Goal: Task Accomplishment & Management: Complete application form

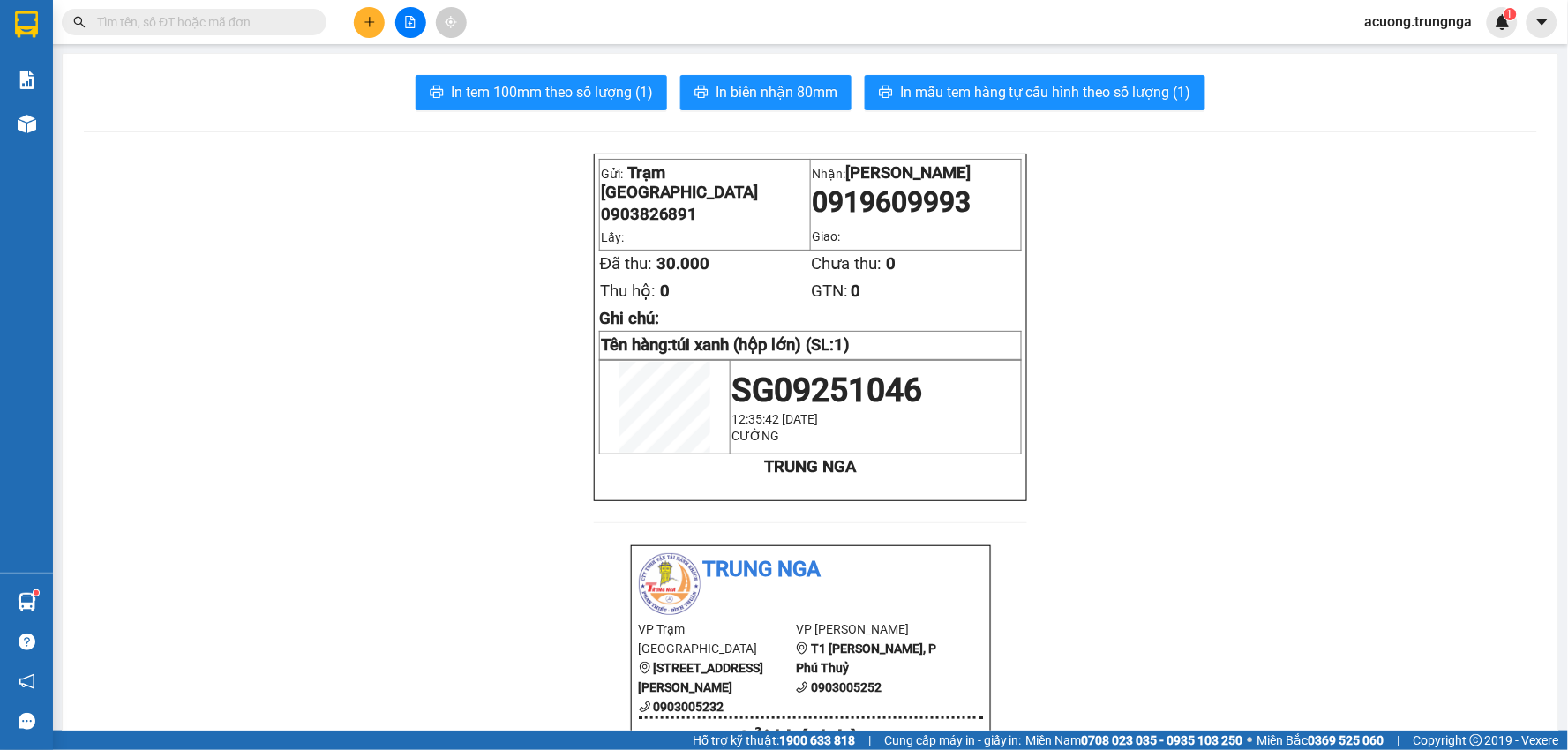
scroll to position [103, 0]
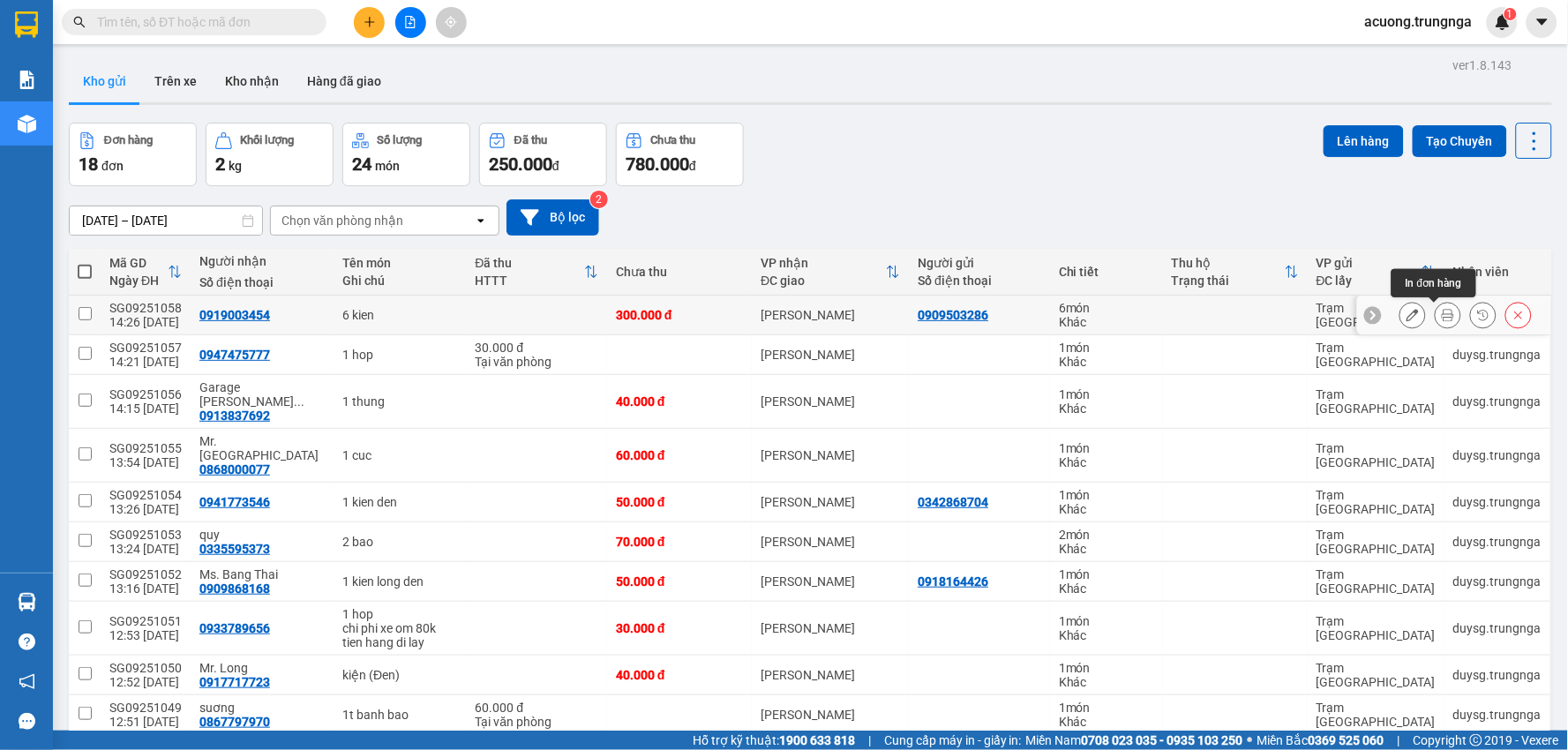
click at [1441, 311] on icon at bounding box center [1447, 314] width 13 height 13
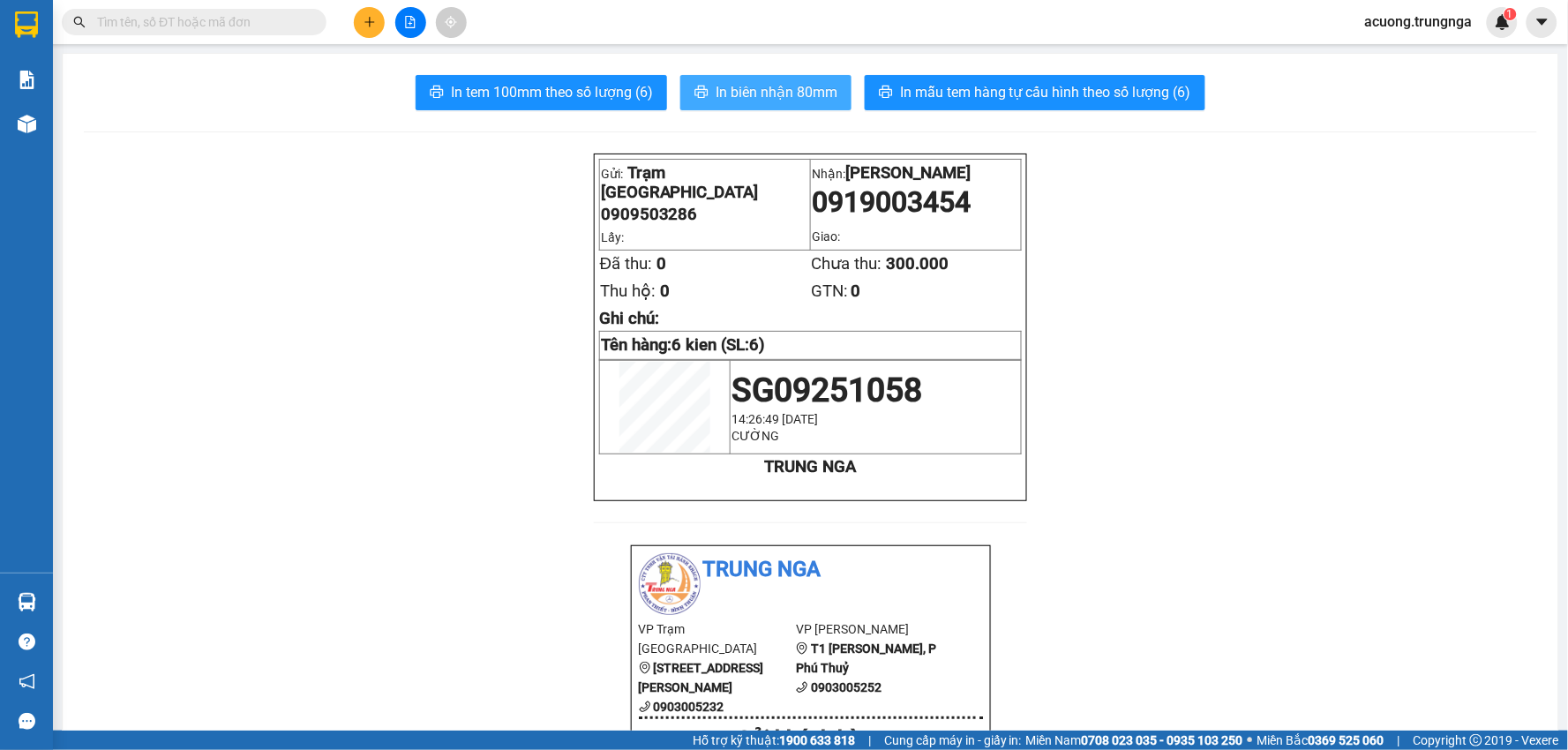
click at [738, 84] on span "In biên nhận 80mm" at bounding box center [776, 92] width 122 height 22
click at [377, 14] on button at bounding box center [369, 22] width 31 height 31
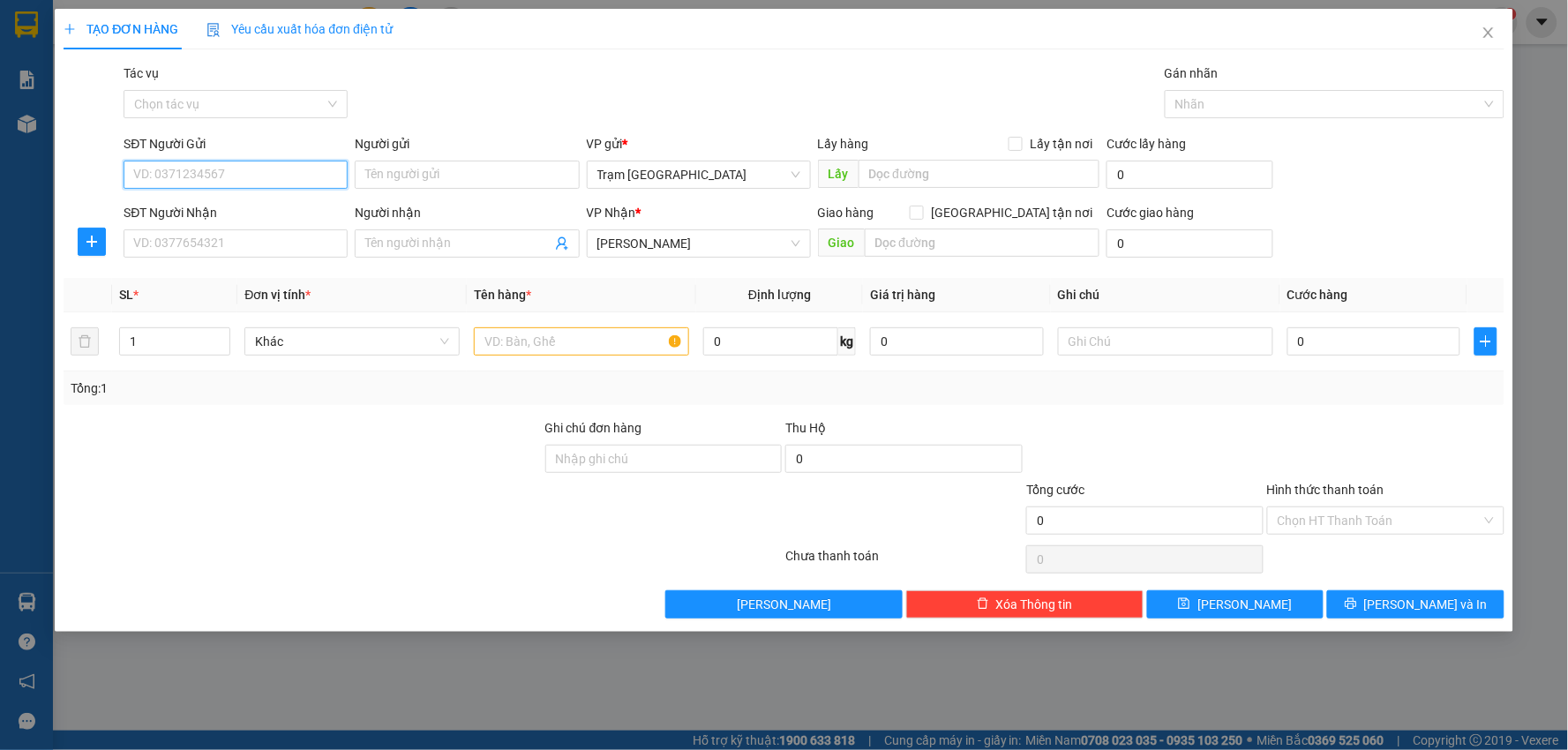
click at [260, 168] on input "SĐT Người Gửi" at bounding box center [234, 174] width 224 height 28
type input "0902224880"
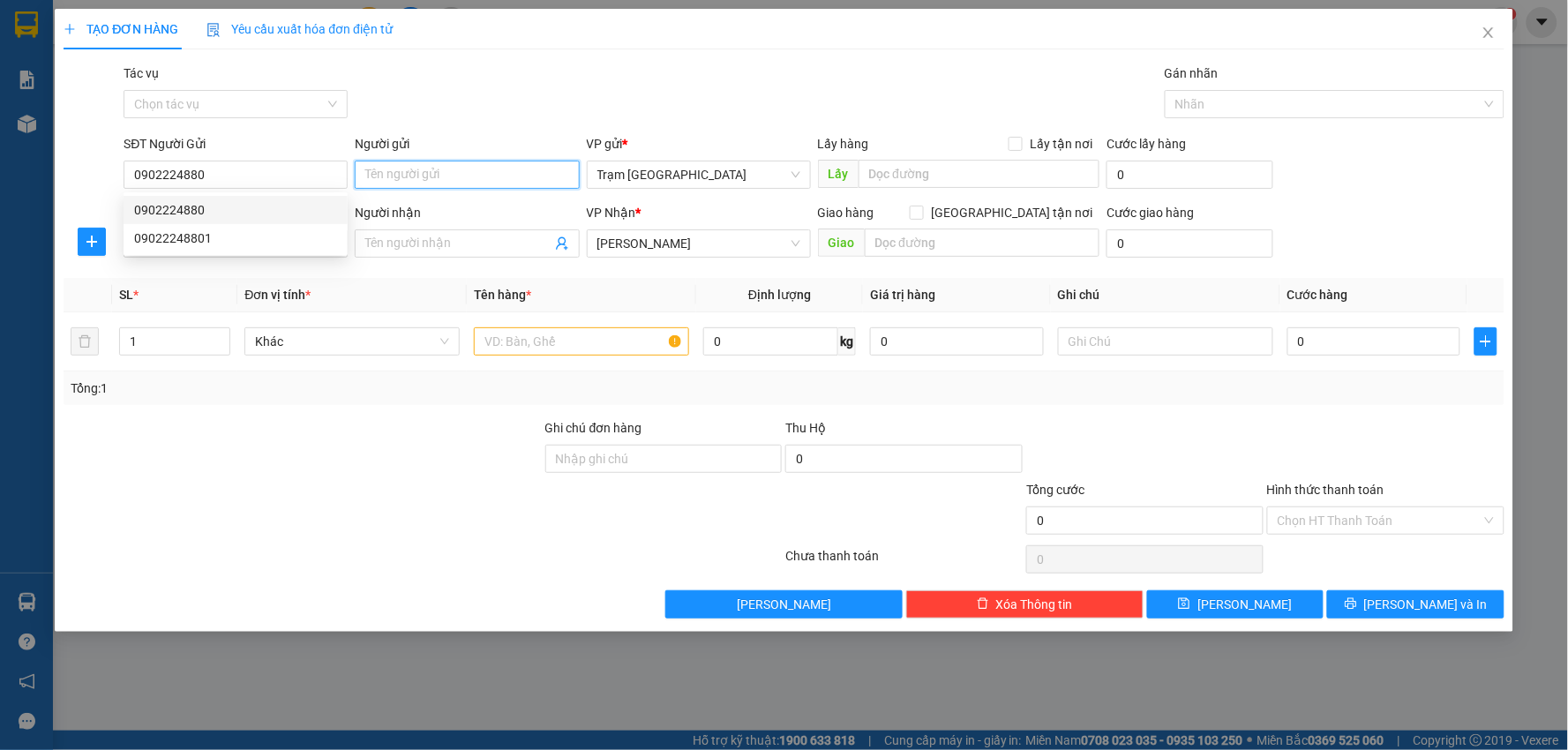
click at [433, 177] on input "Người gửi" at bounding box center [466, 174] width 224 height 28
type input "Auto shop"
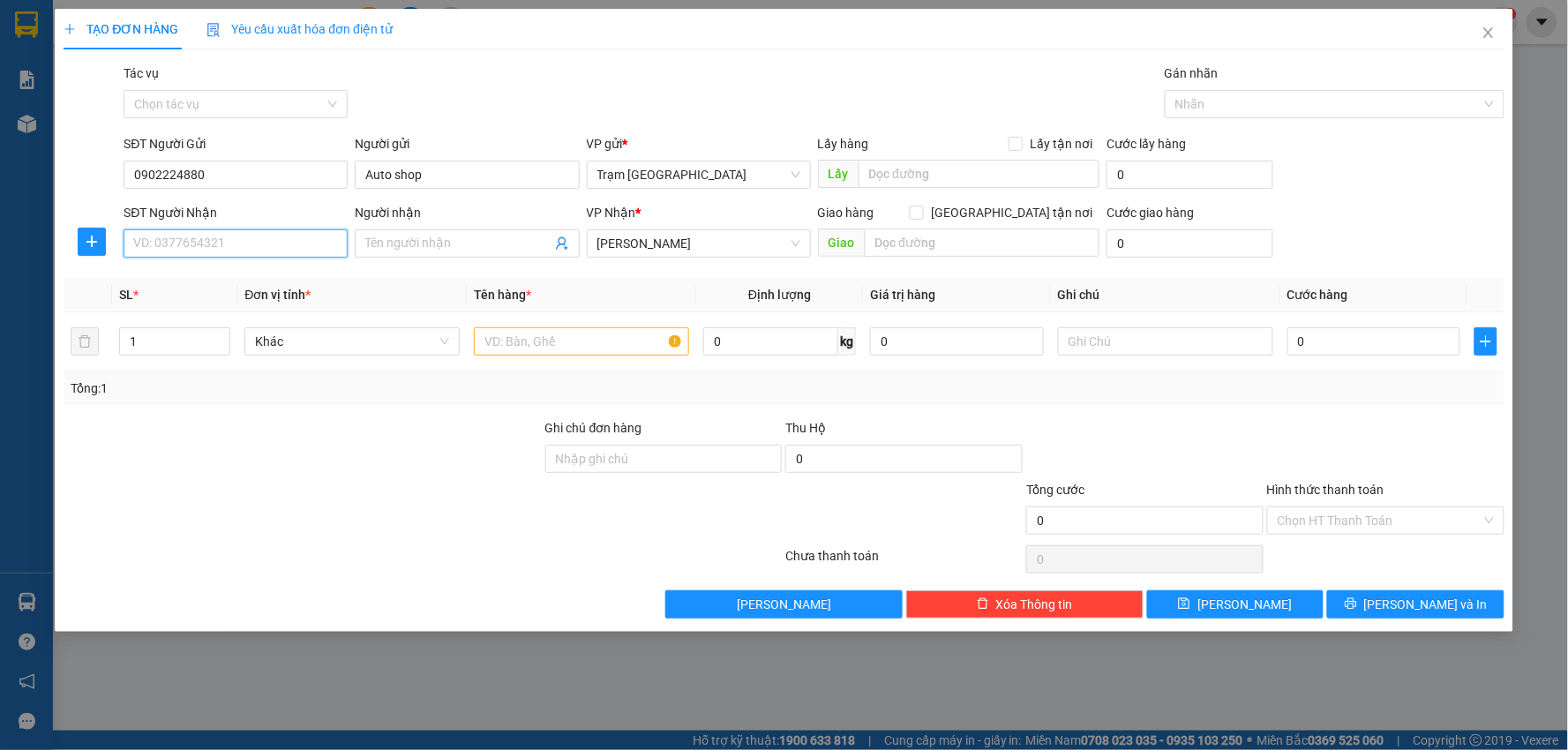
click at [240, 235] on input "SĐT Người Nhận" at bounding box center [234, 243] width 224 height 28
type input "077"
type input "0772044056"
click at [434, 245] on input "Người nhận" at bounding box center [458, 243] width 186 height 20
type input "chị Trúc VP"
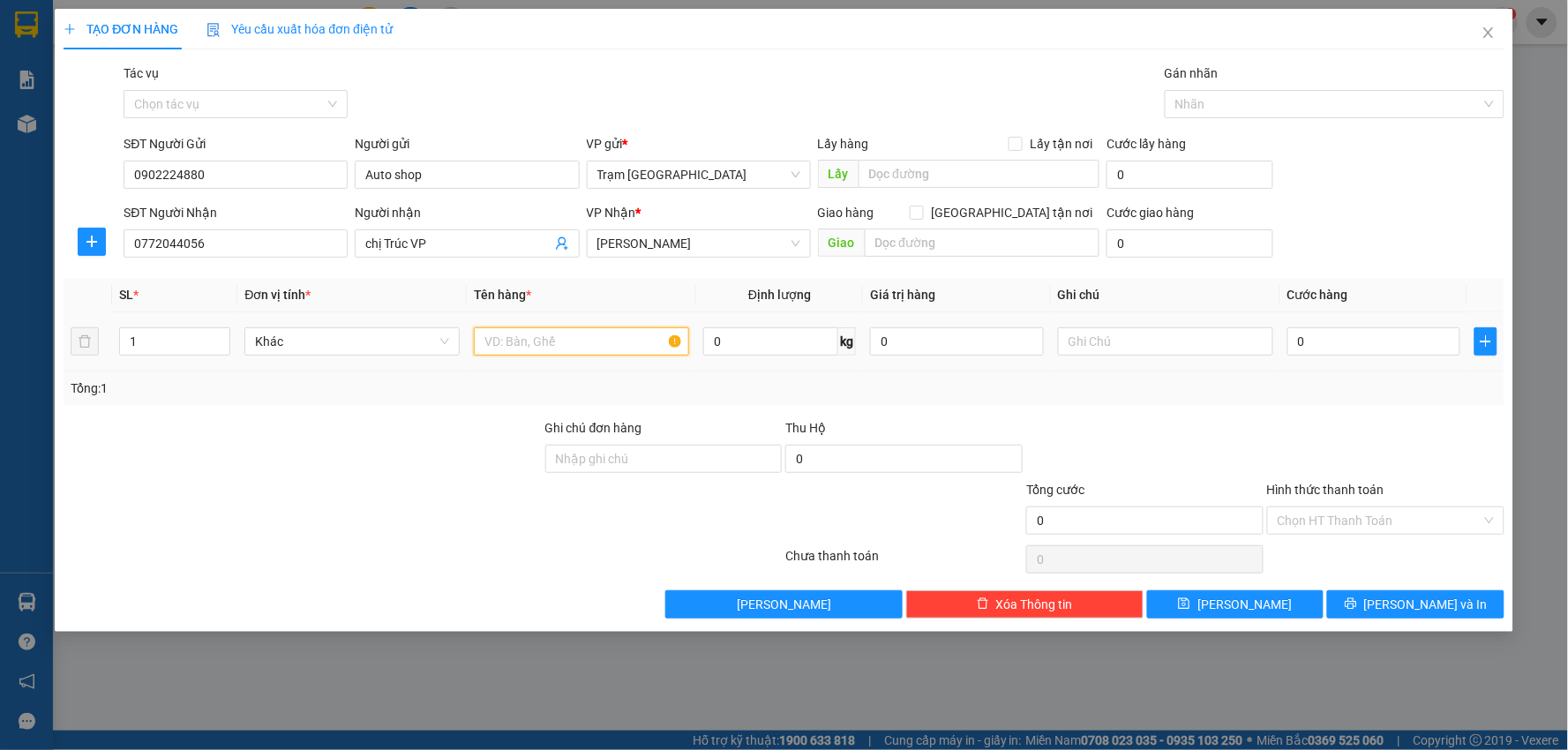
click at [566, 341] on input "text" at bounding box center [581, 341] width 215 height 28
type input "kiện"
type input "20"
type input "004"
type input "4"
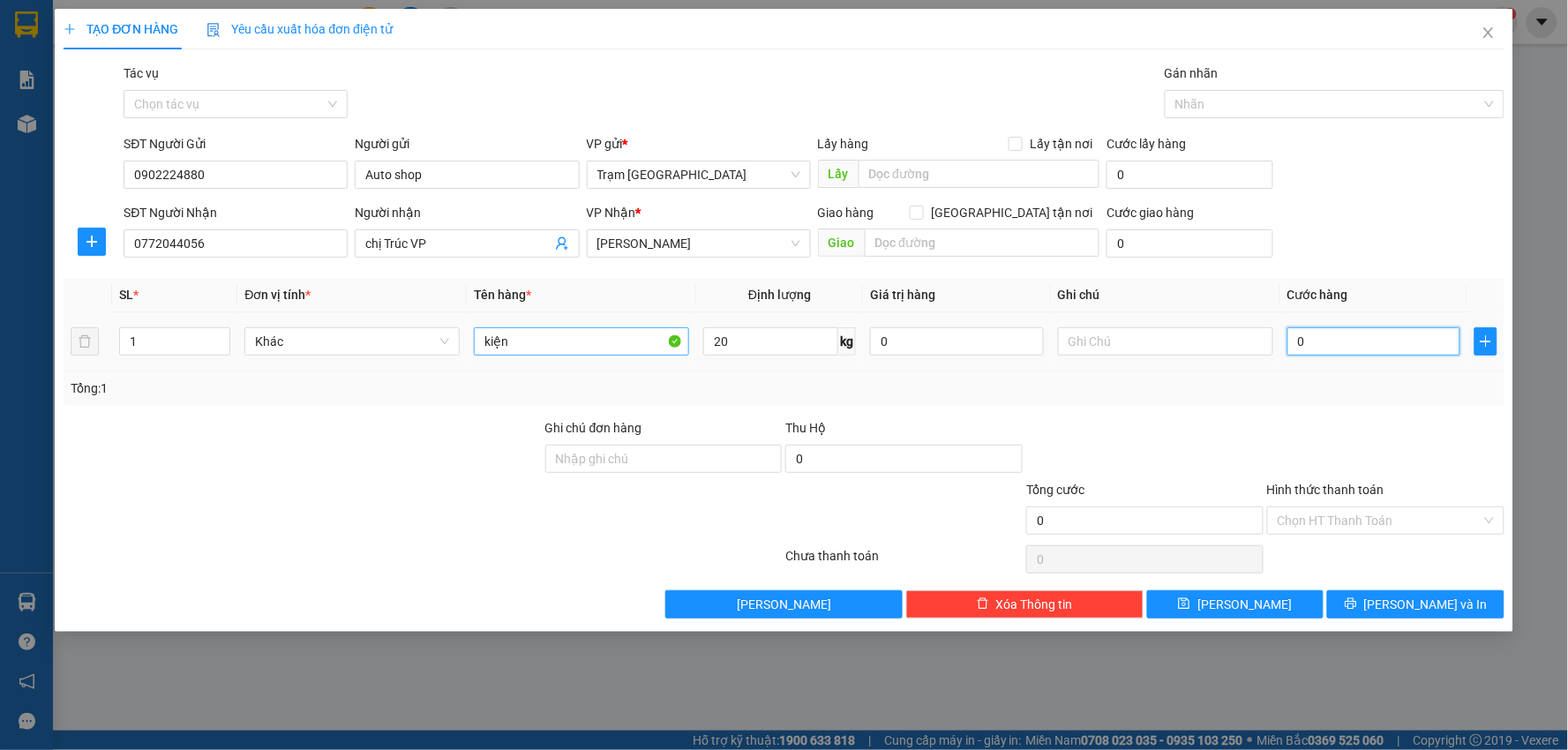
type input "4"
type input "0.040"
type input "40"
type input "40.000"
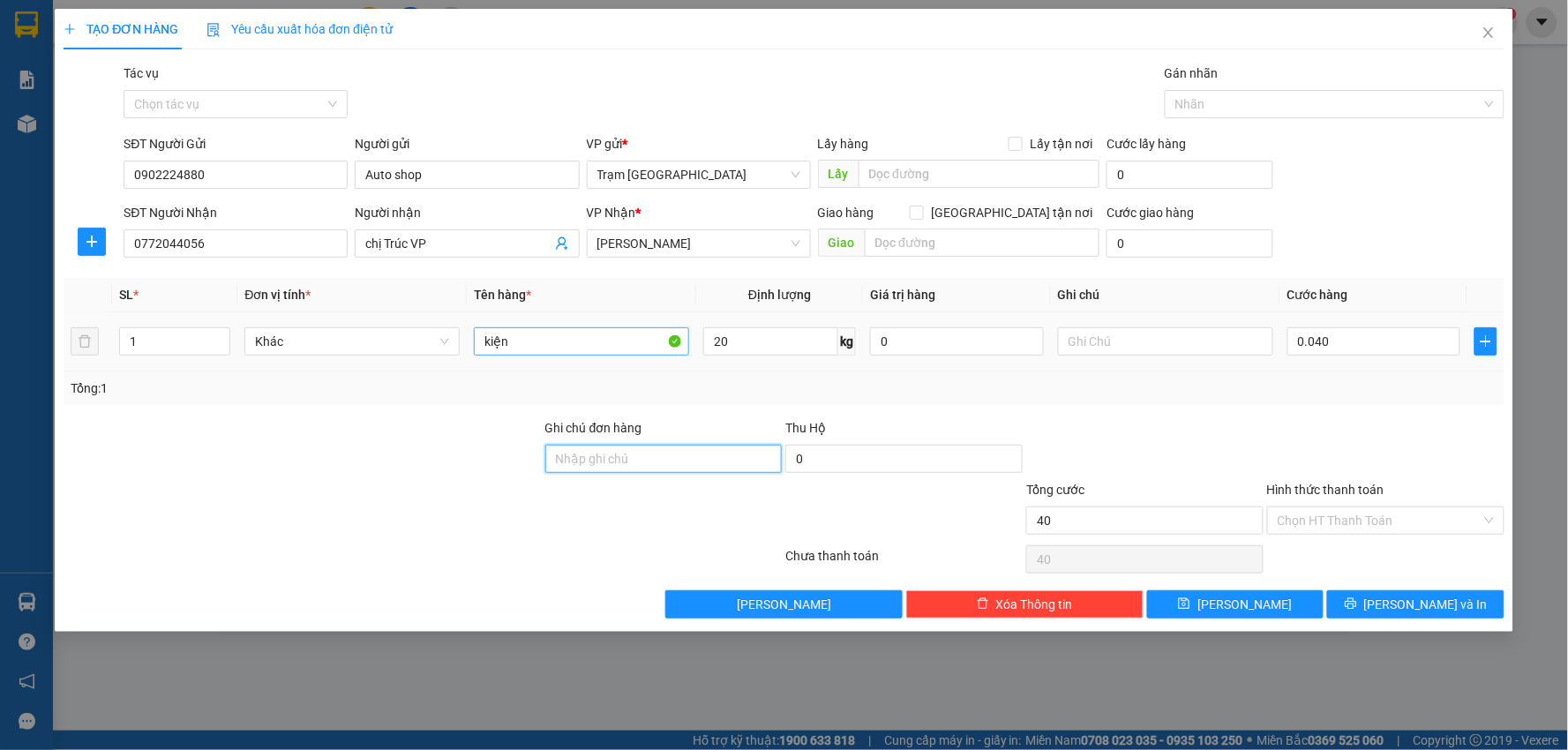
type input "40.000"
click at [1406, 601] on span "Lưu và In" at bounding box center [1425, 604] width 123 height 20
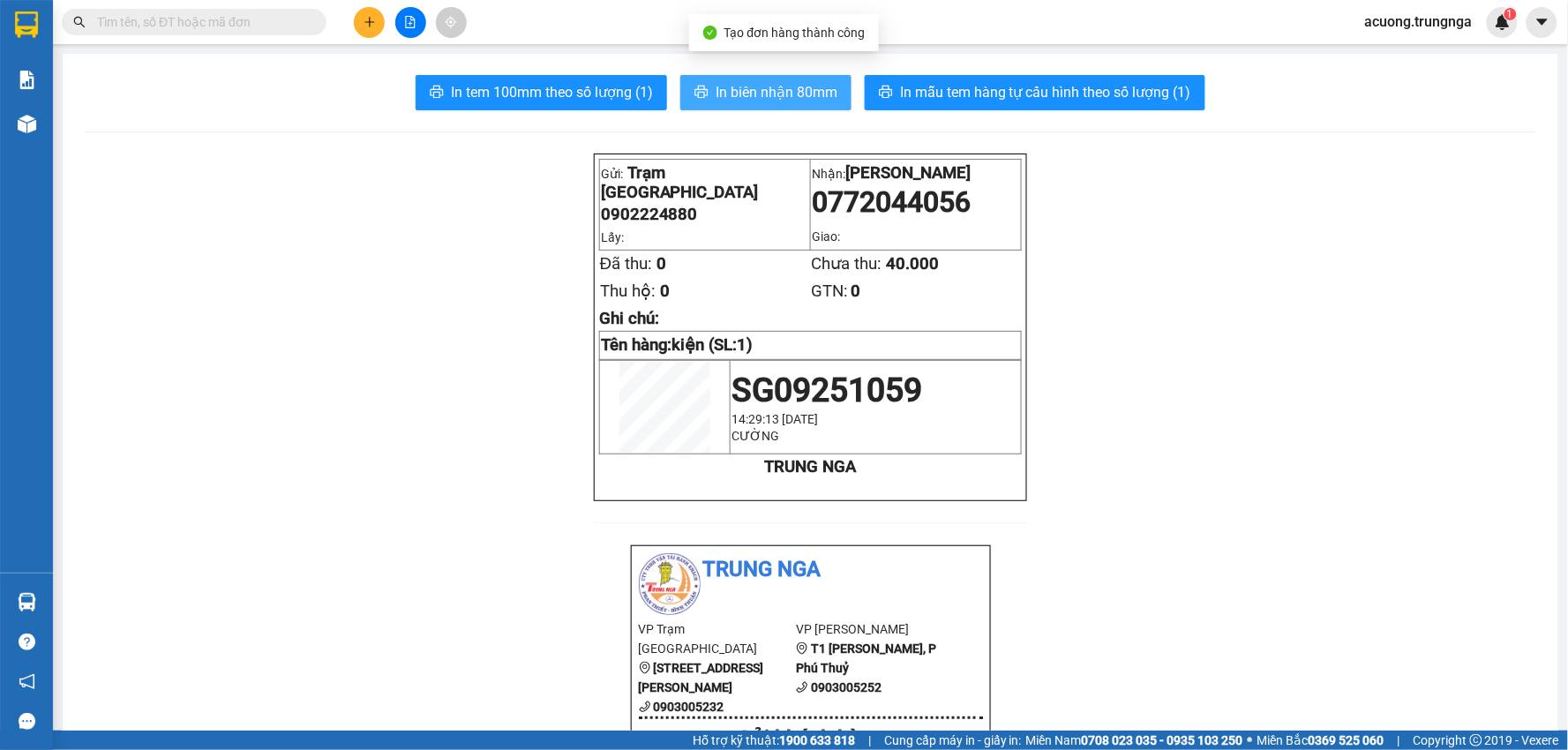
click at [742, 94] on span "In biên nhận 80mm" at bounding box center [776, 92] width 122 height 22
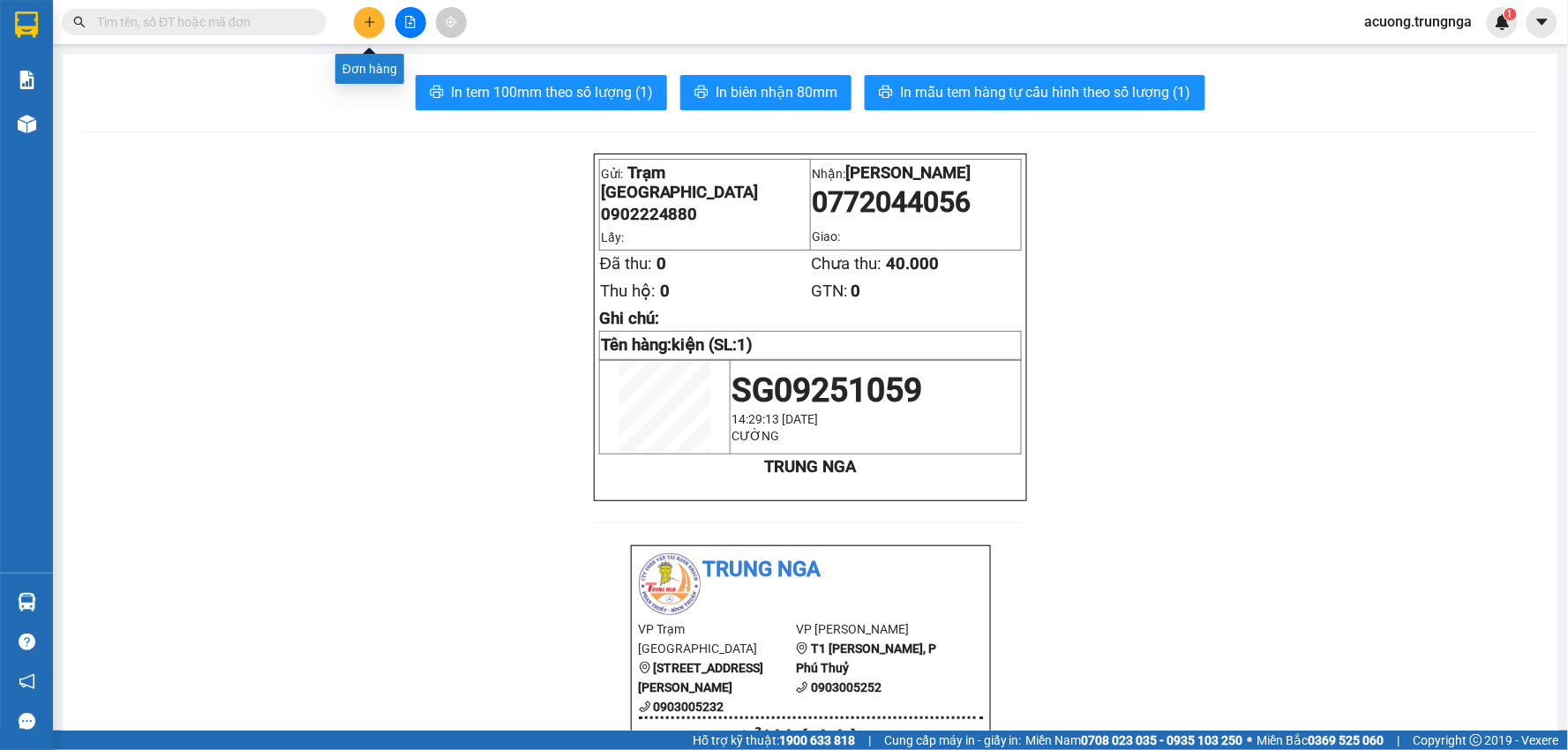
click at [367, 18] on icon "plus" at bounding box center [369, 21] width 13 height 13
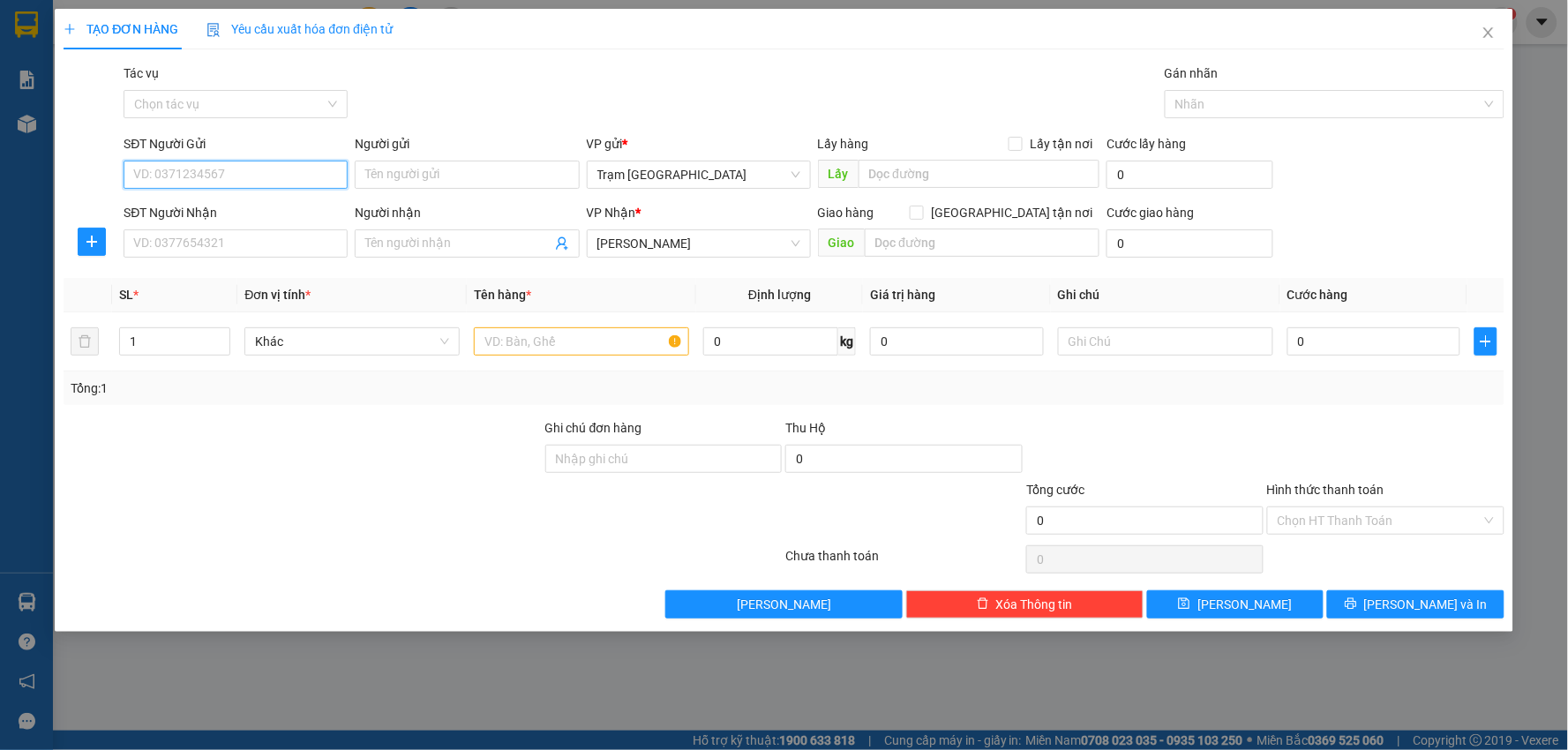
click at [257, 175] on input "SĐT Người Gửi" at bounding box center [234, 174] width 224 height 28
type input "0938989080"
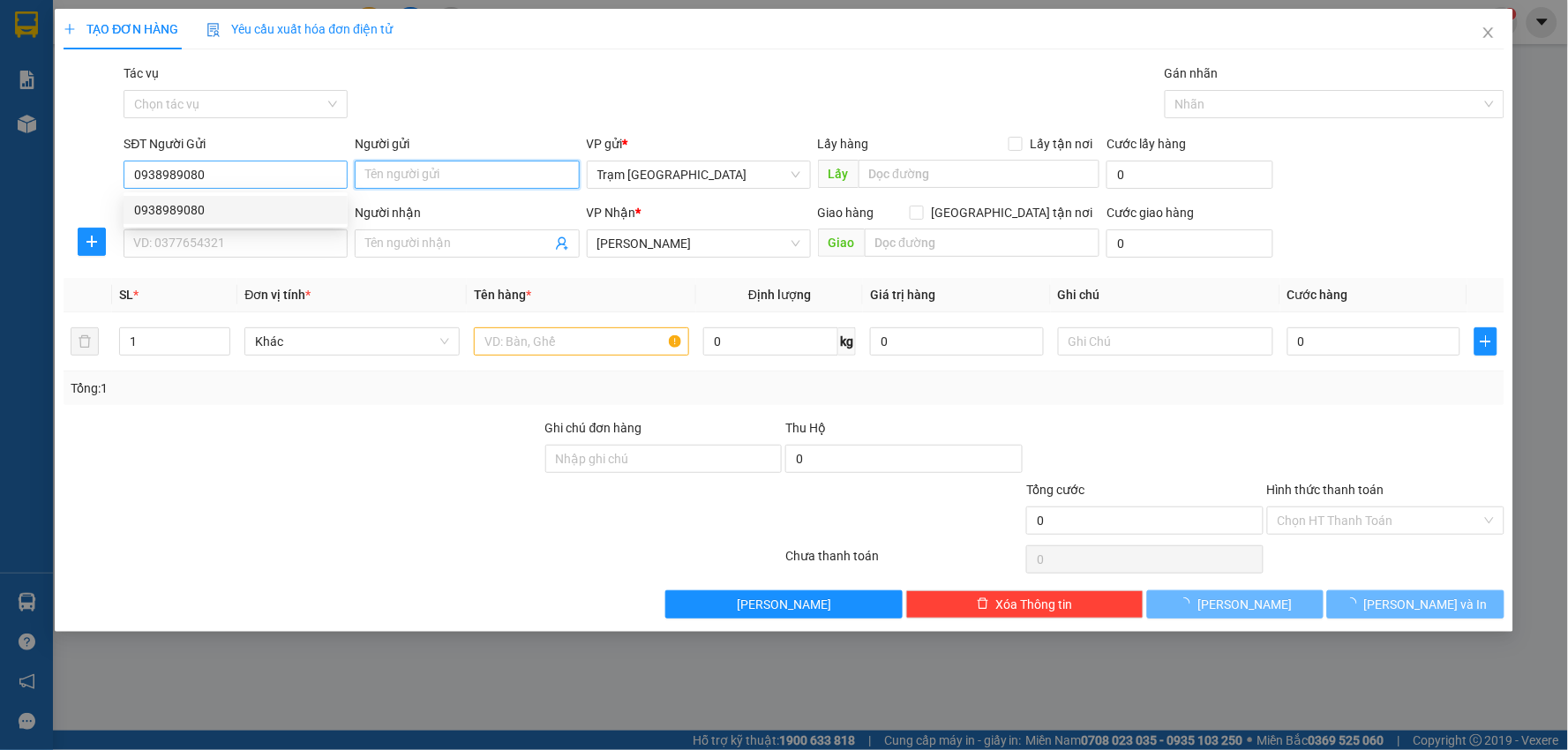
type input "40.000"
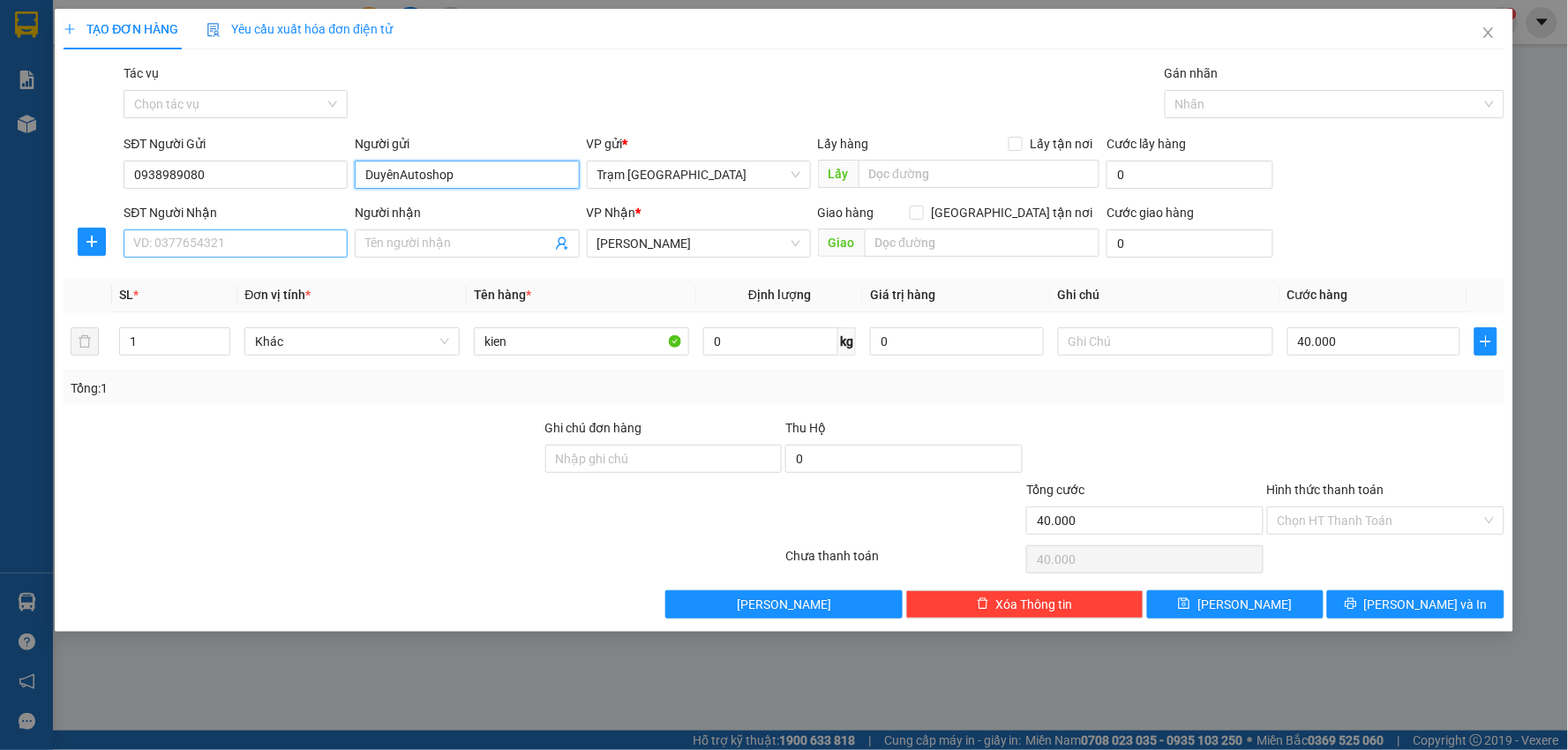
type input "DuyênAutoshop"
click at [244, 241] on input "SĐT Người Nhận" at bounding box center [234, 243] width 224 height 28
type input "0933838283"
type input "Ben Hoàng"
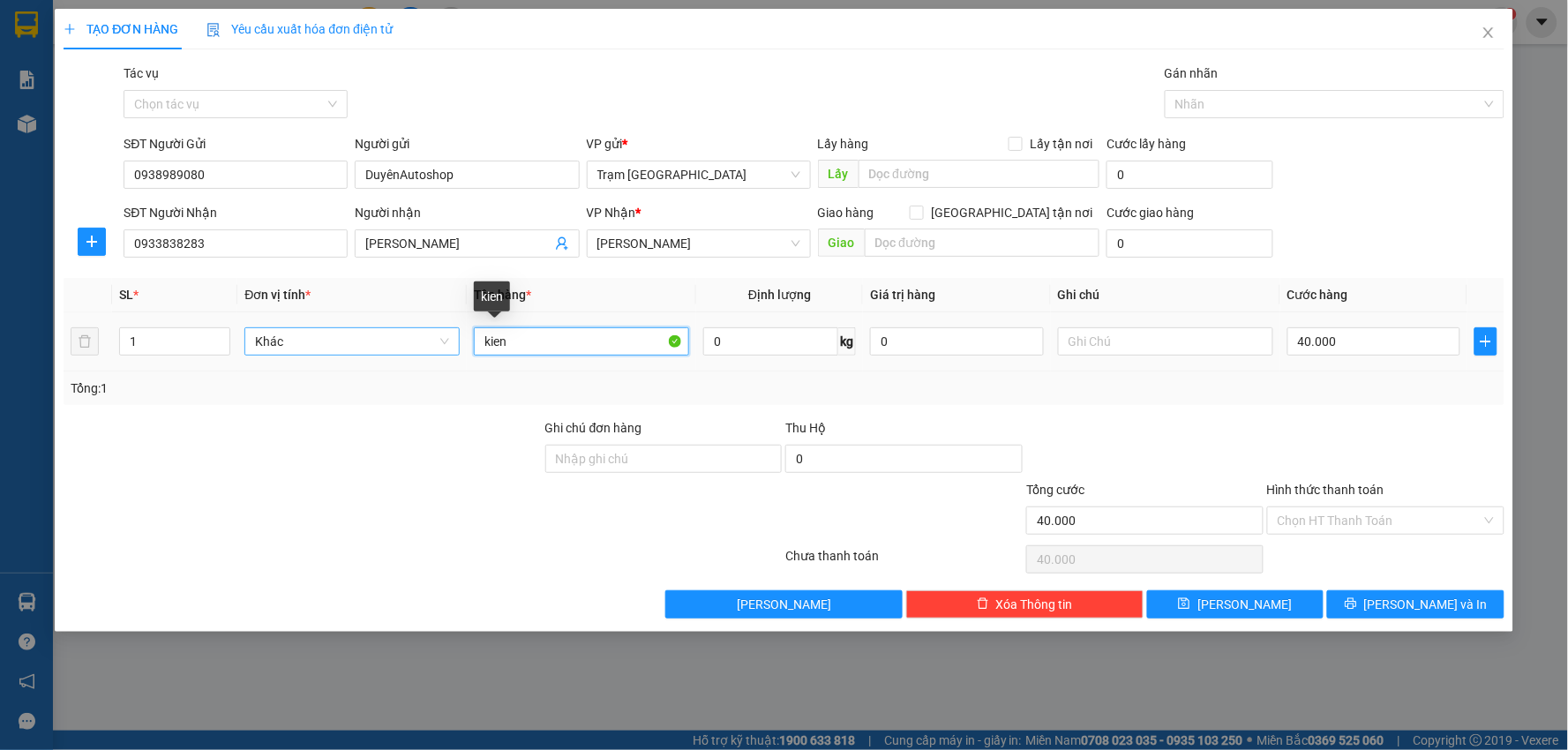
drag, startPoint x: 532, startPoint y: 332, endPoint x: 399, endPoint y: 332, distance: 133.0
click at [399, 332] on tr "1 Khác kien 0 kg 0 40.000" at bounding box center [784, 342] width 1441 height 60
type input "thùng"
type input "thùng0"
type input "0"
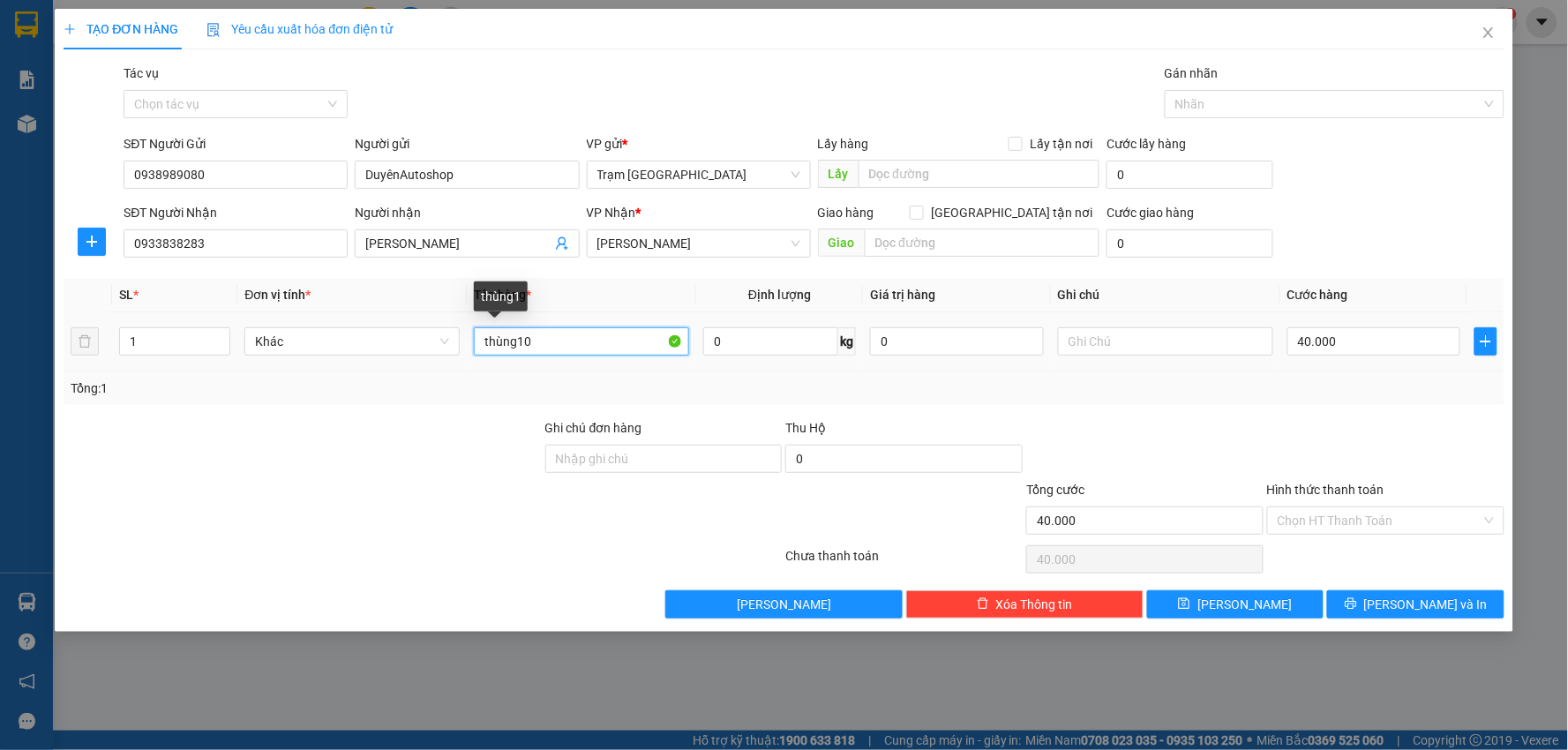
type input "thùng10"
type input "4"
type input "00.004"
type input "0"
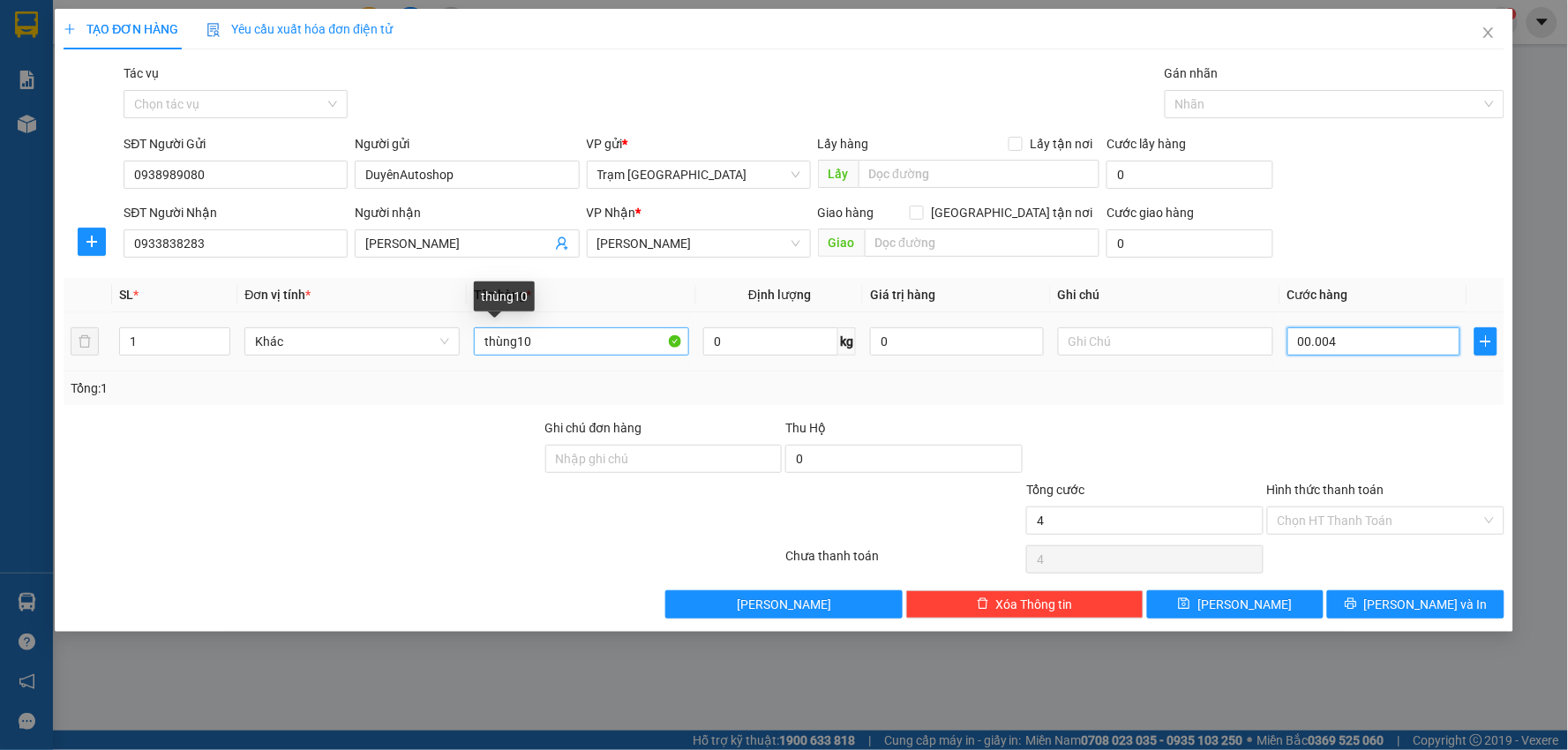
type input "0"
type input "00.000"
type input "6"
type input "000.006"
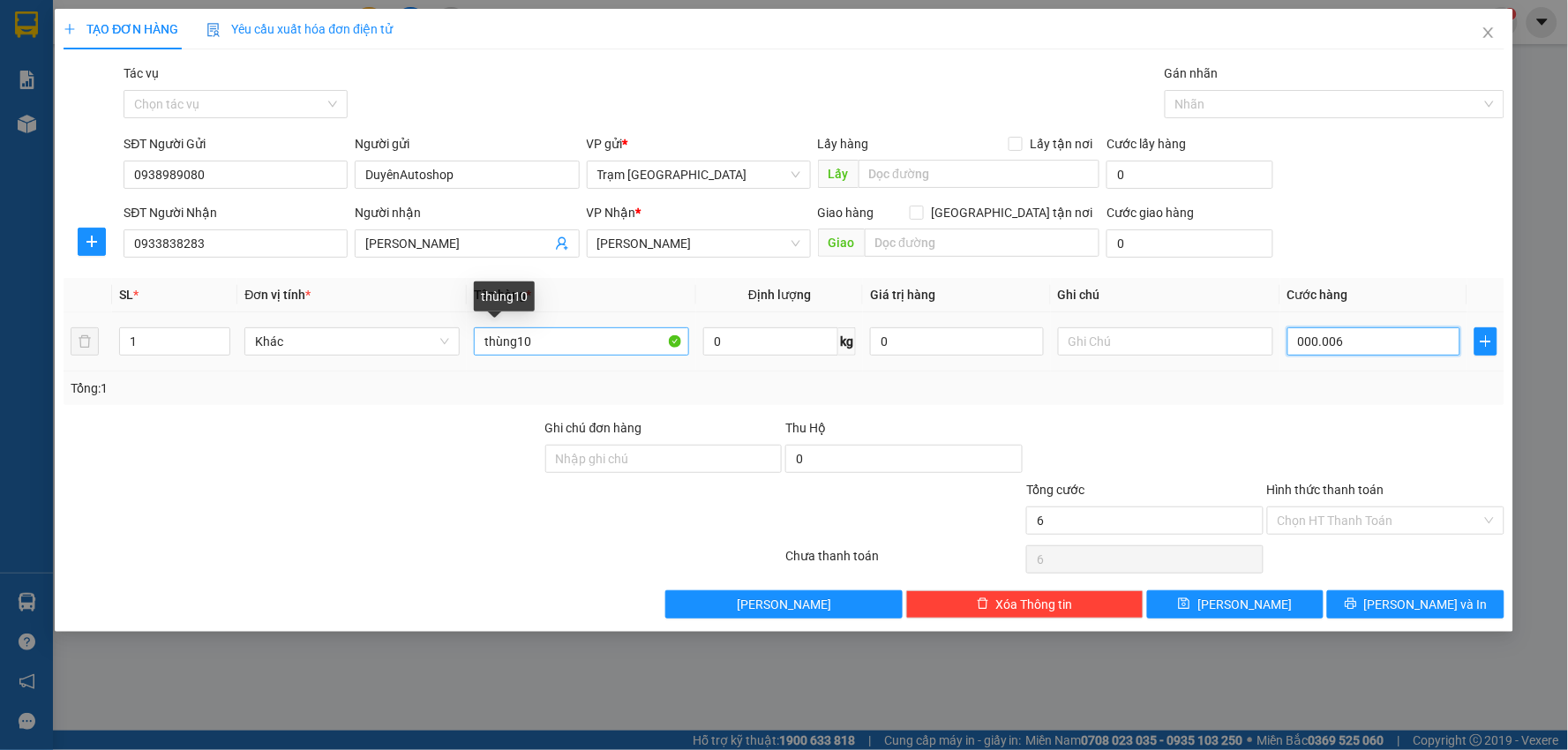
type input "60"
type input "000.000.060"
type input "60.000"
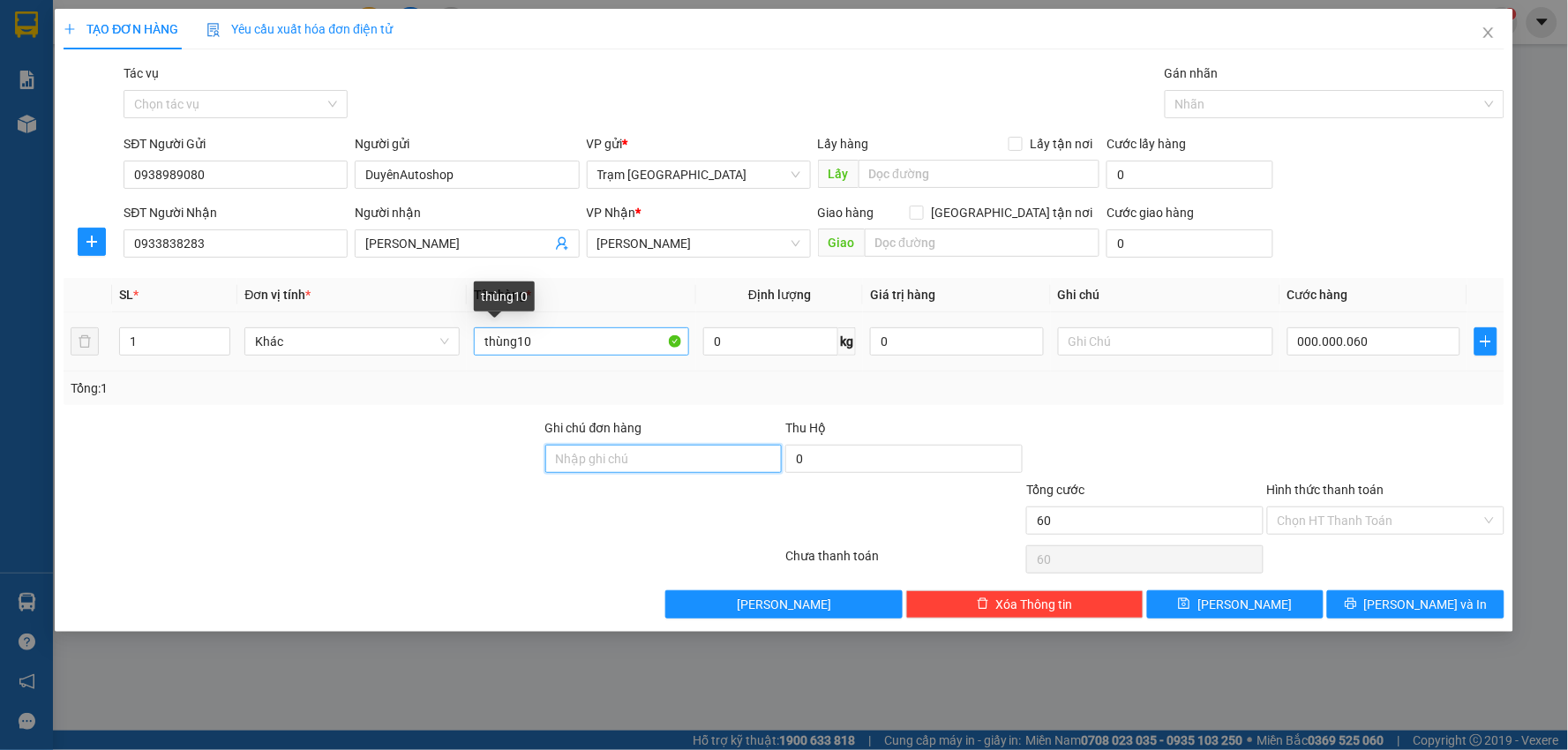
type input "60.000"
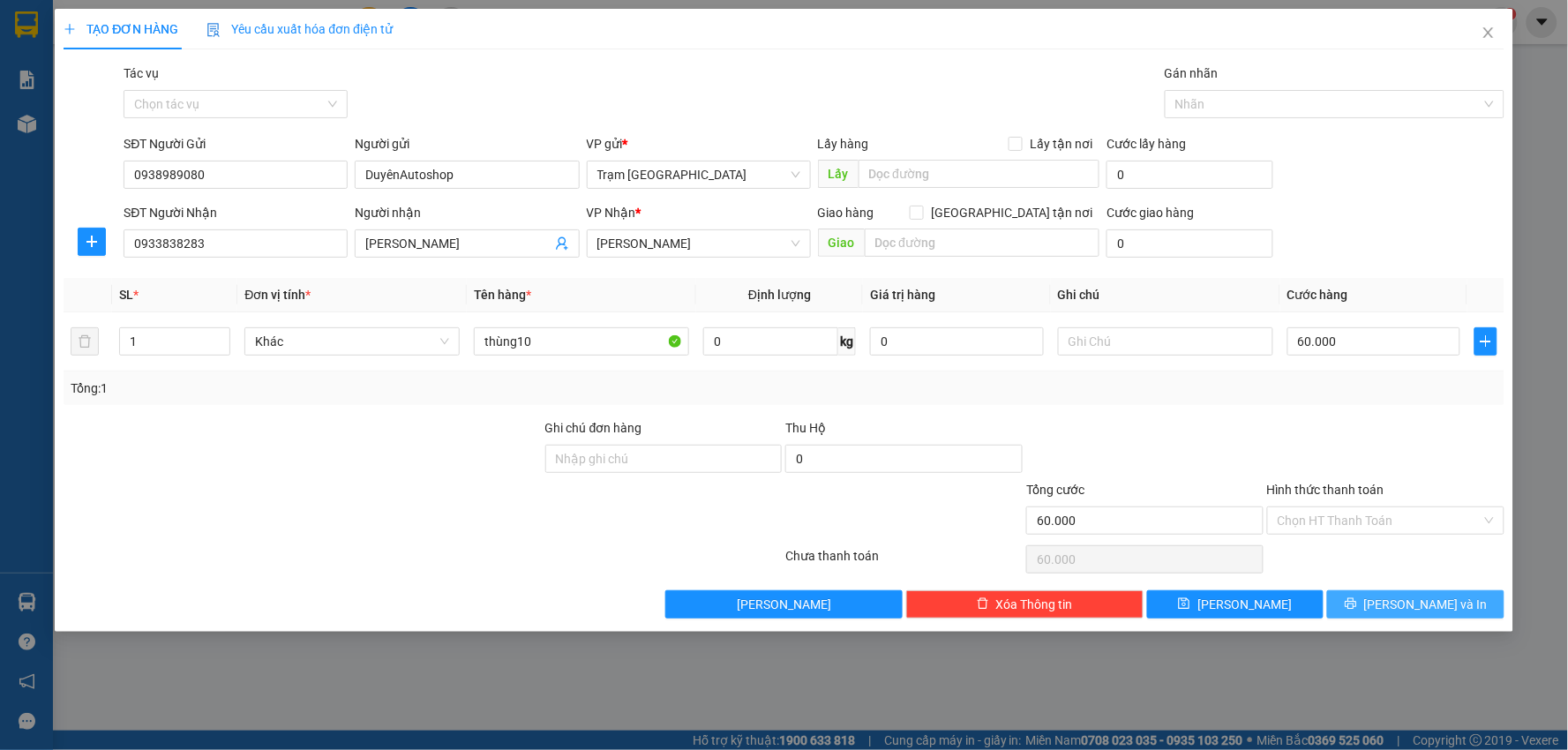
click at [1366, 601] on button "Lưu và In" at bounding box center [1416, 604] width 178 height 28
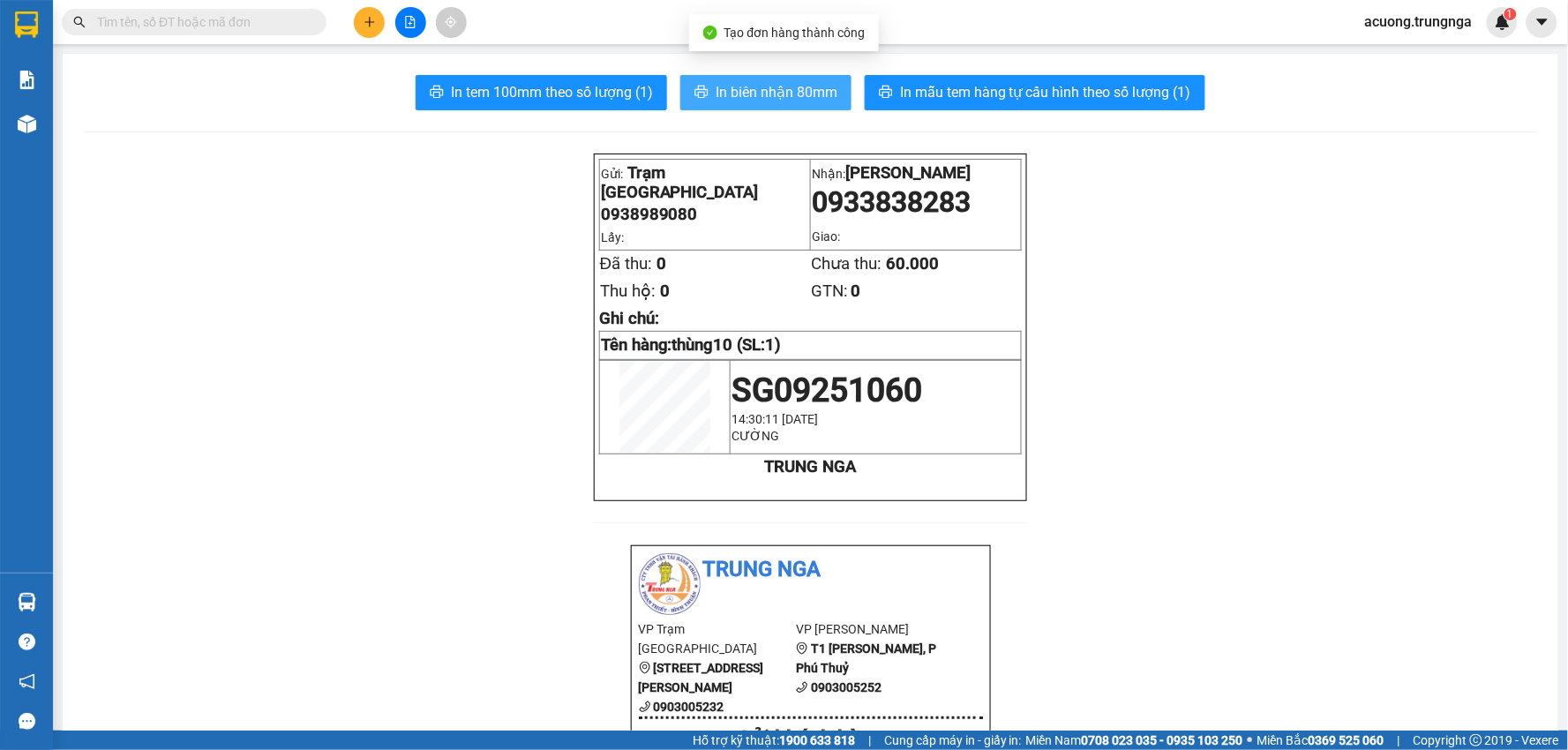
click at [785, 90] on span "In biên nhận 80mm" at bounding box center [776, 92] width 122 height 22
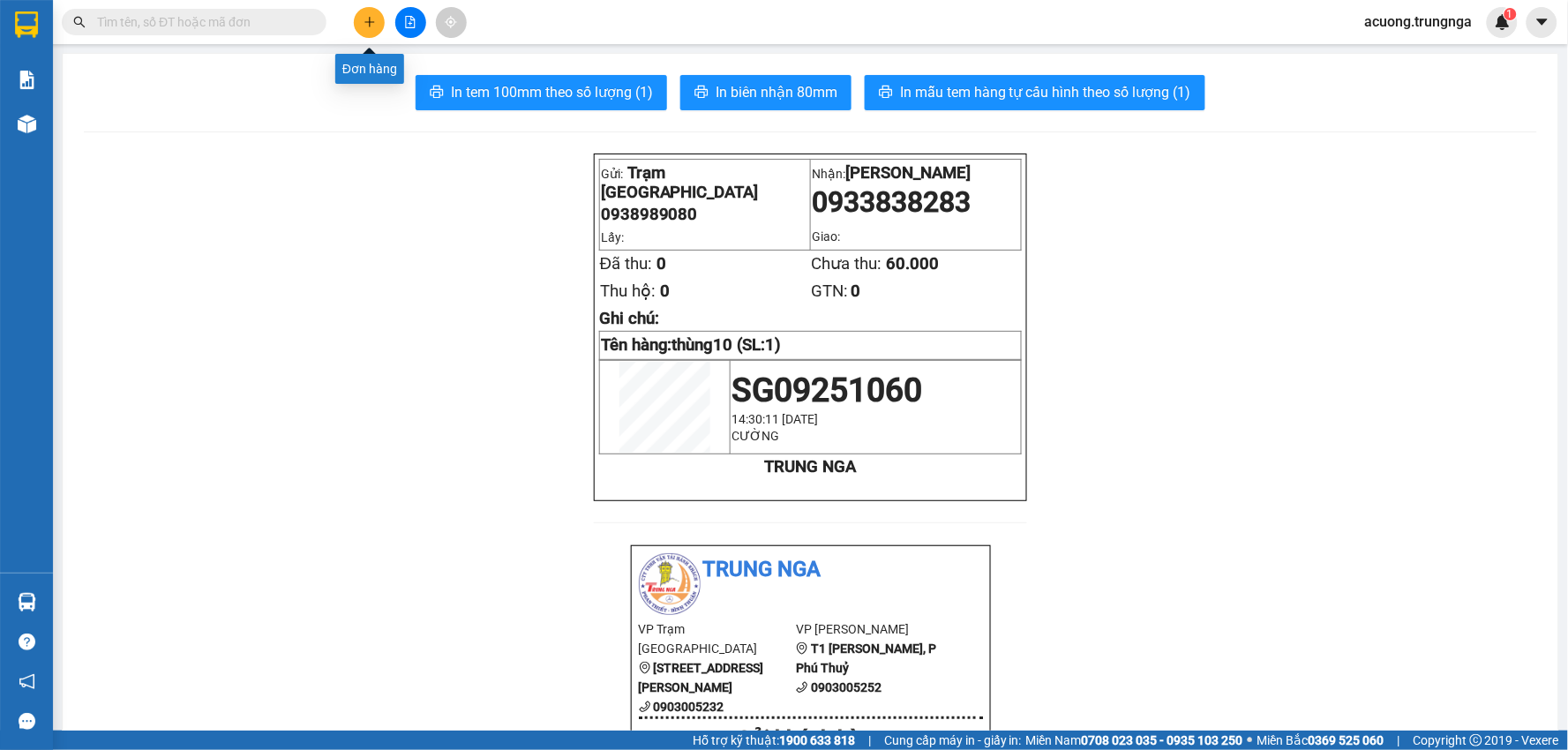
click at [368, 22] on icon "plus" at bounding box center [369, 21] width 10 height 1
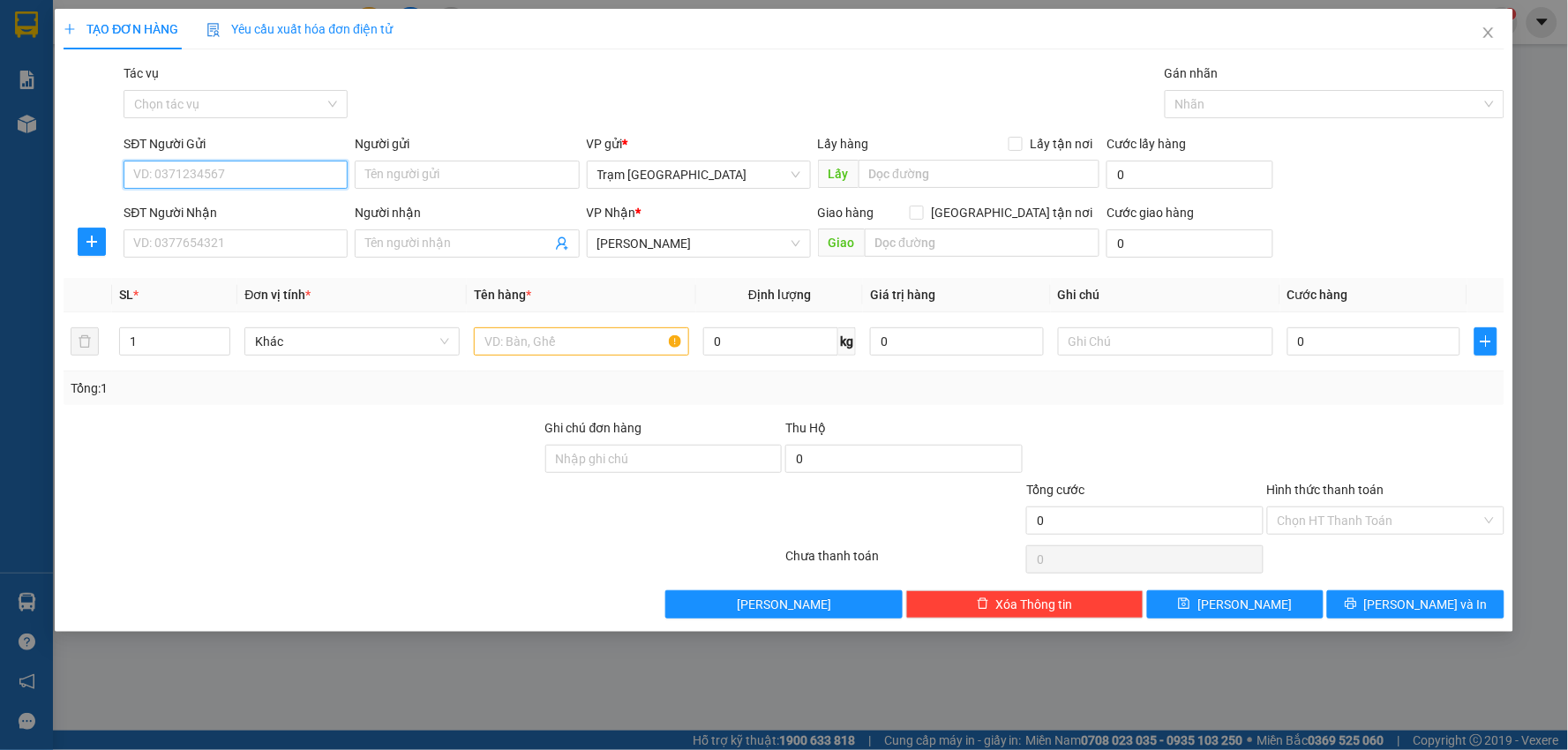
click at [224, 165] on input "SĐT Người Gửi" at bounding box center [234, 174] width 224 height 28
type input "0822641234"
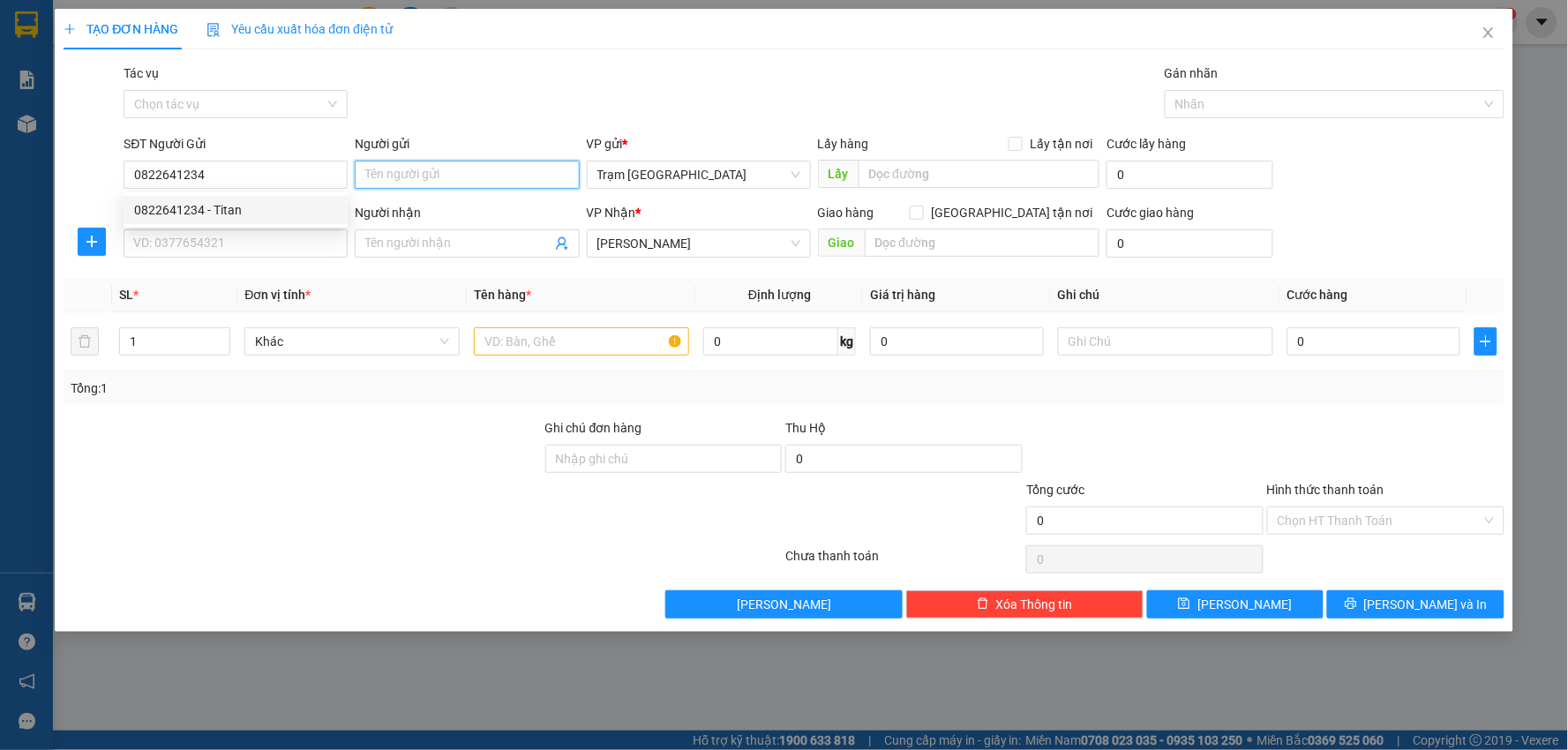
click at [526, 163] on input "Người gửi" at bounding box center [466, 174] width 224 height 28
type input "T"
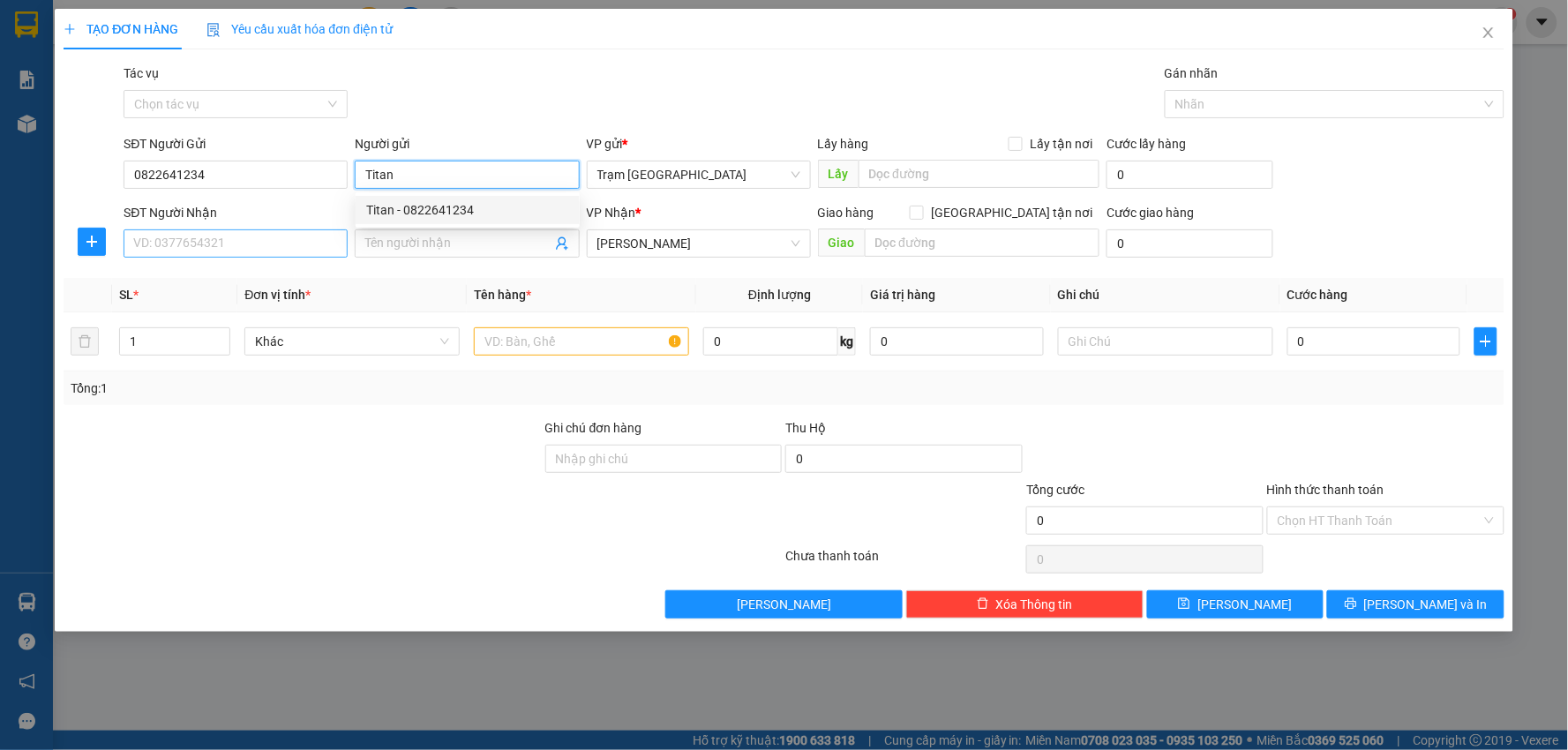
type input "Titan"
click at [247, 239] on input "SĐT Người Nhận" at bounding box center [234, 243] width 224 height 28
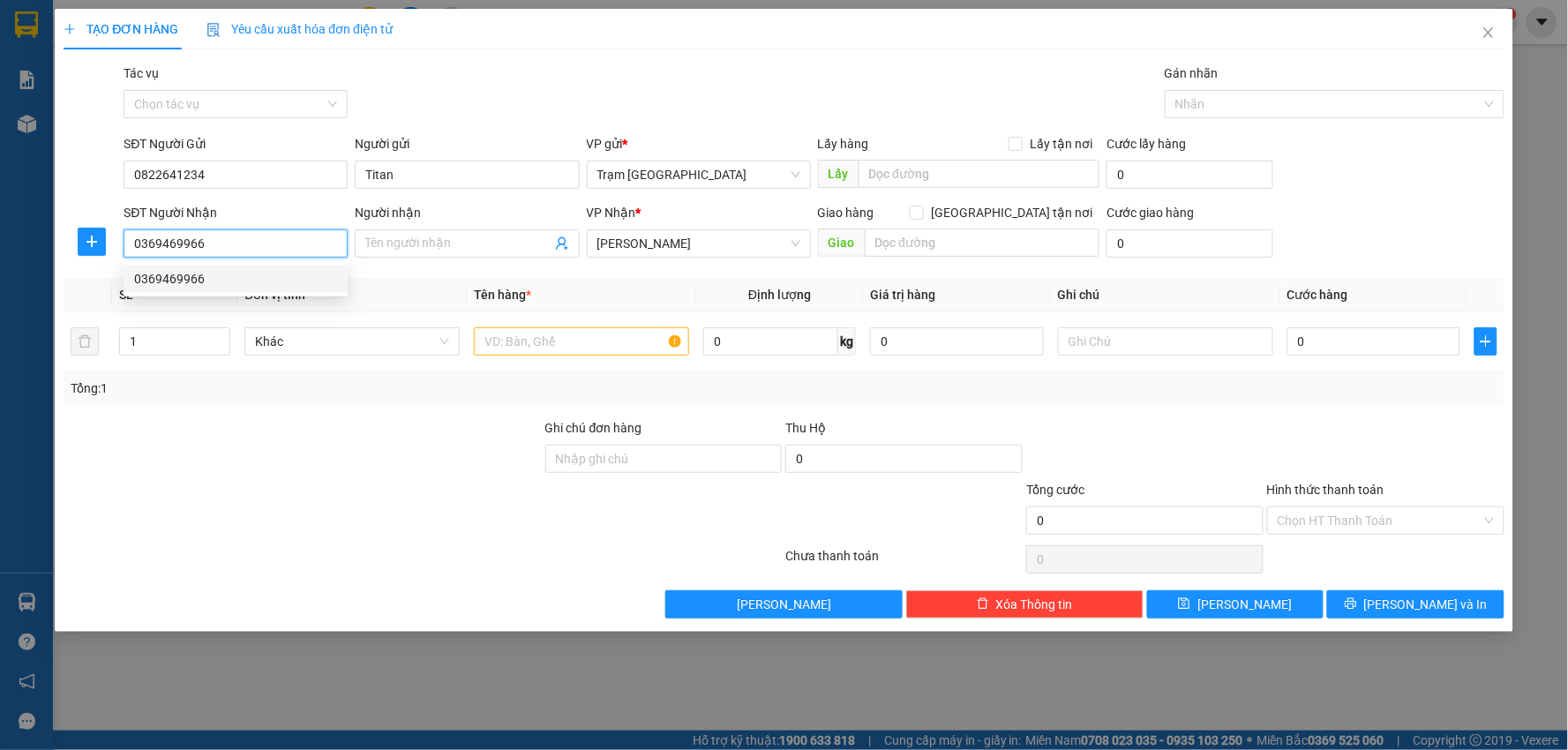
type input "0369469966"
type input "30.000"
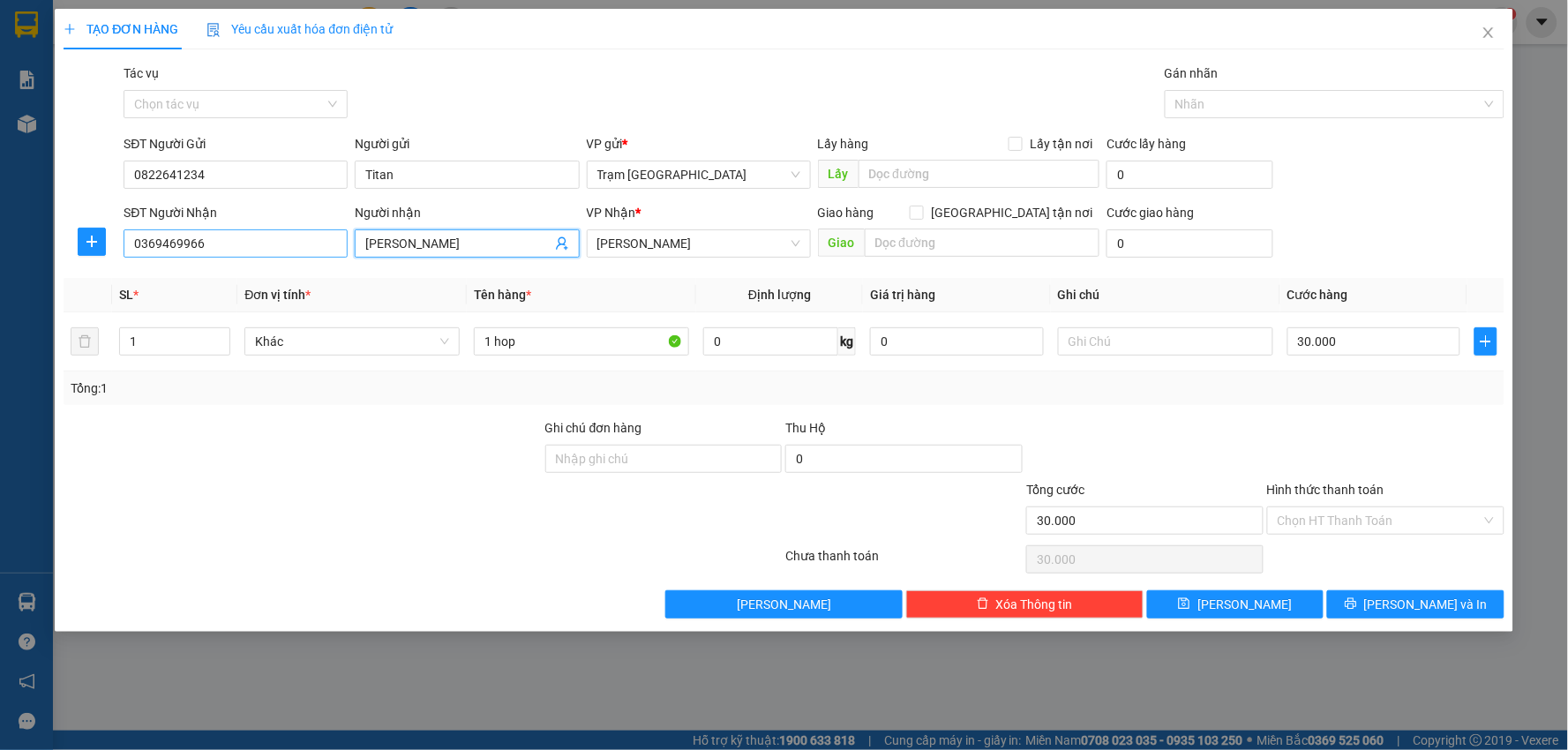
type input "Trọng Khang"
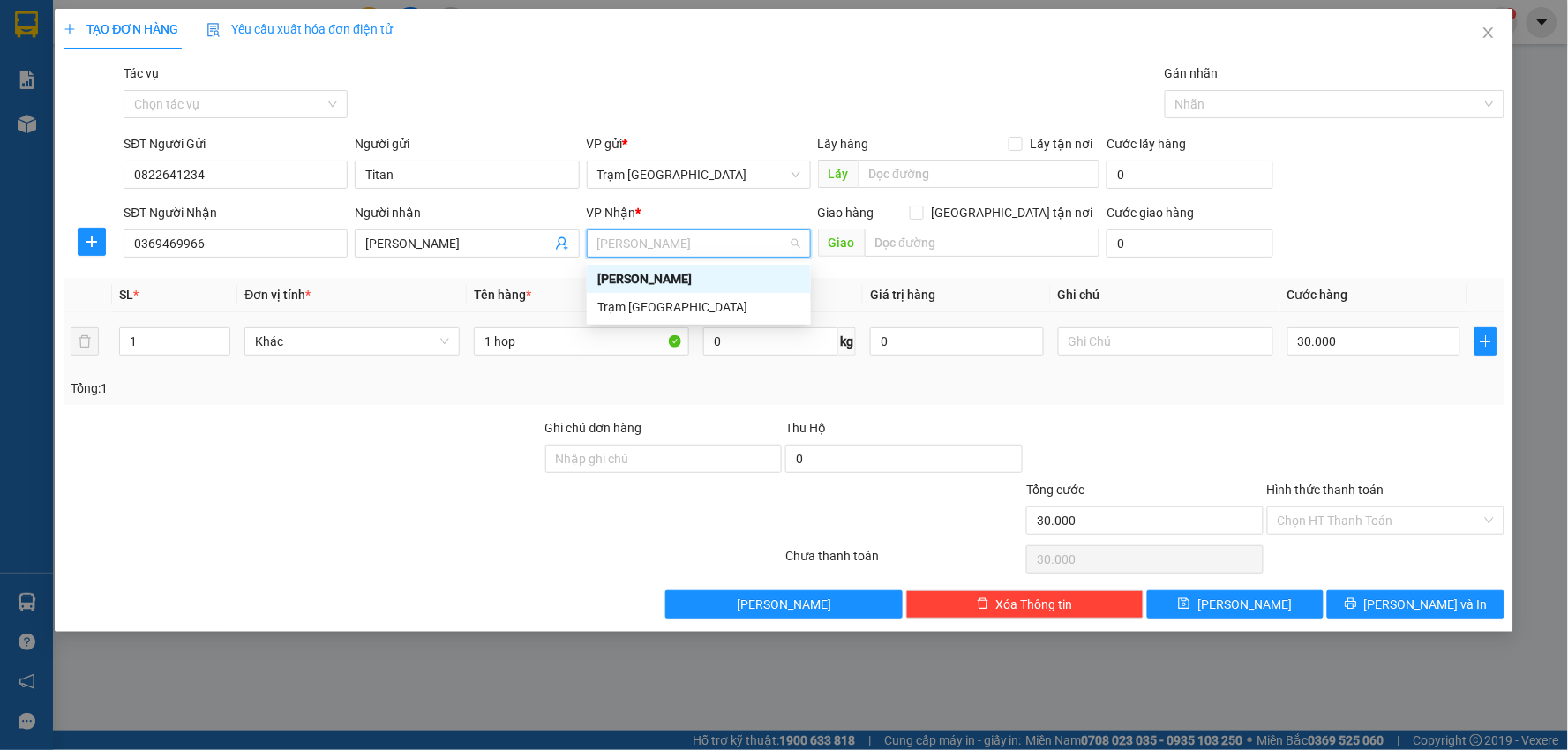
click at [522, 322] on td "1 hop" at bounding box center [581, 342] width 230 height 60
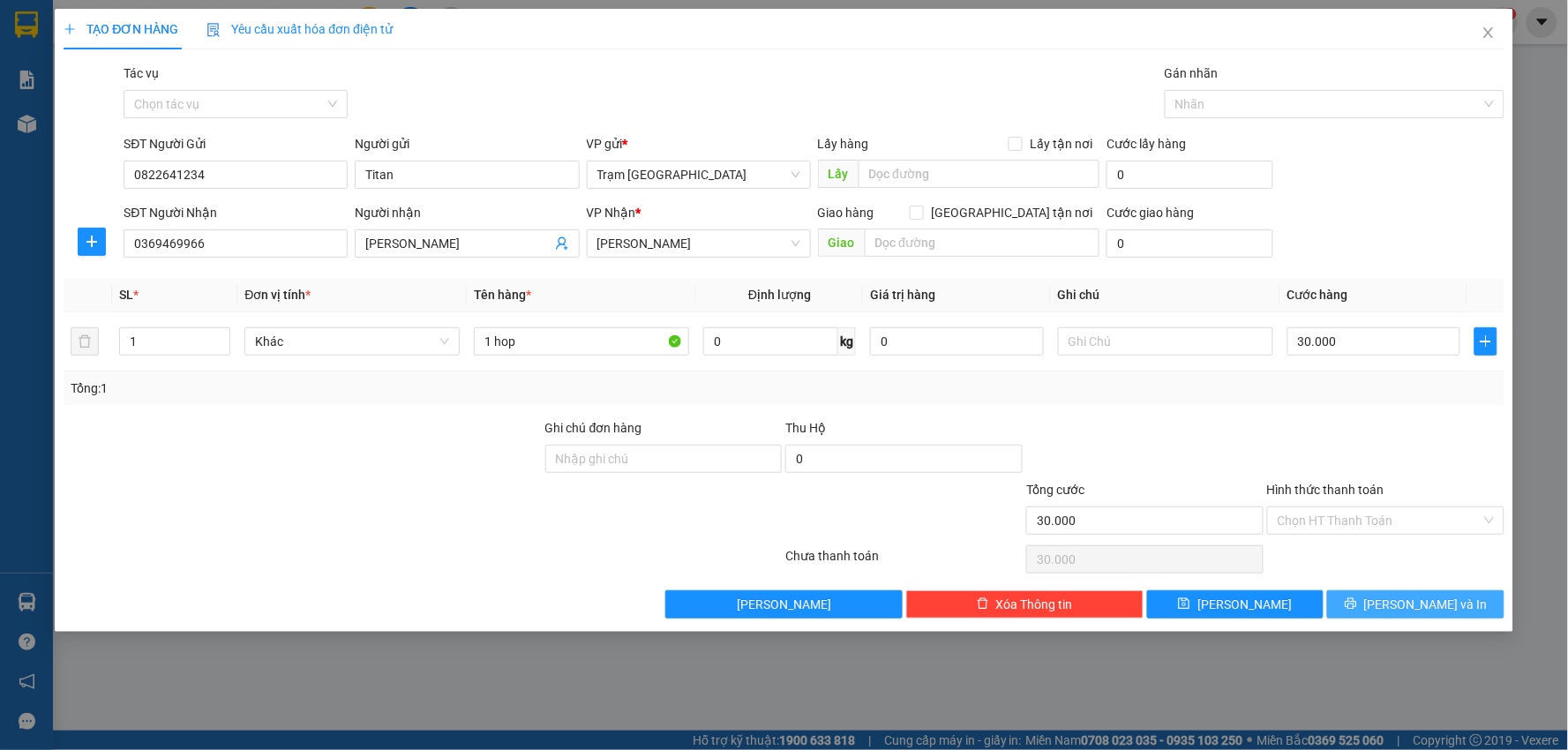
drag, startPoint x: 1399, startPoint y: 604, endPoint x: 1377, endPoint y: 586, distance: 28.4
click at [1399, 605] on button "Lưu và In" at bounding box center [1416, 604] width 178 height 28
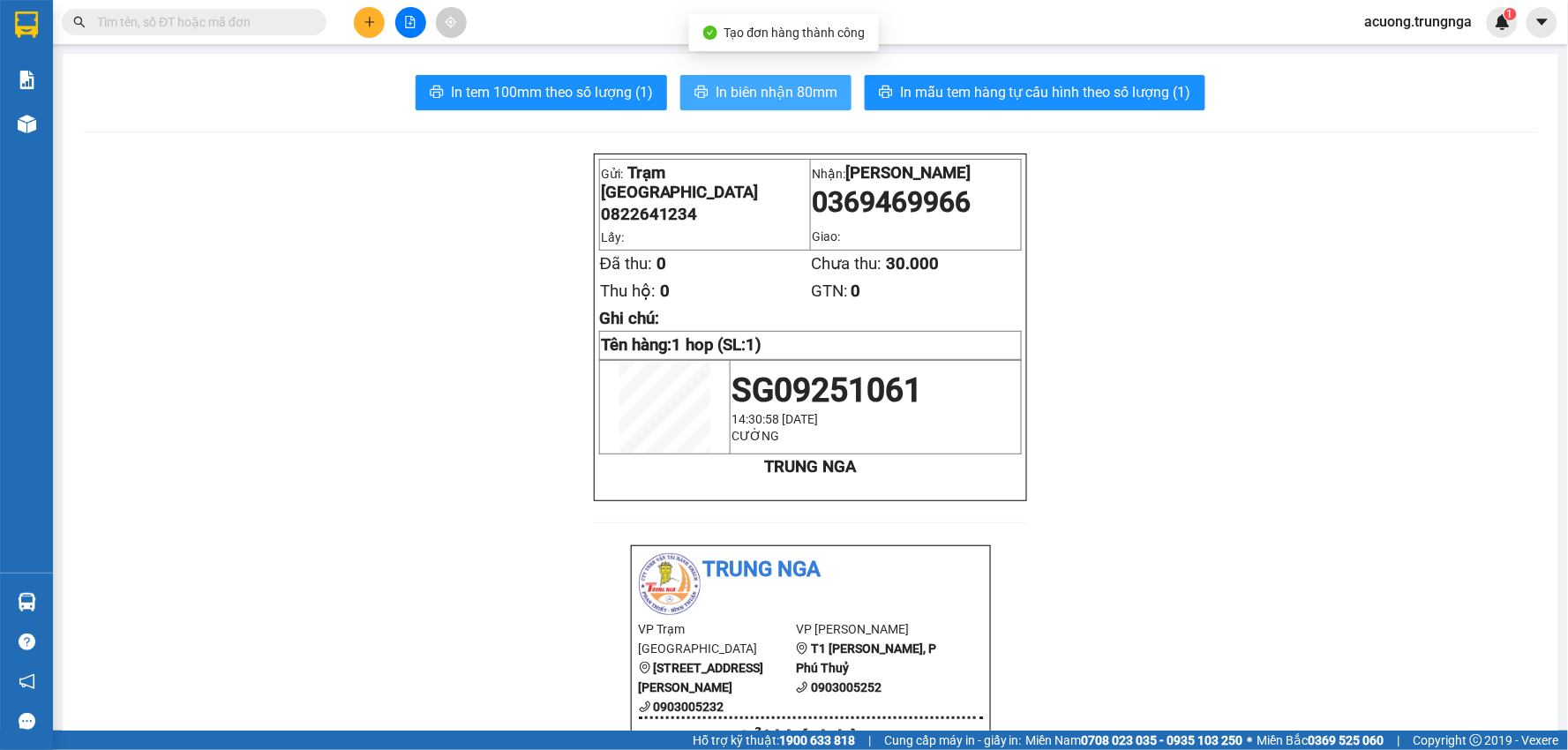
click at [751, 92] on span "In biên nhận 80mm" at bounding box center [776, 92] width 122 height 22
